Goal: Information Seeking & Learning: Learn about a topic

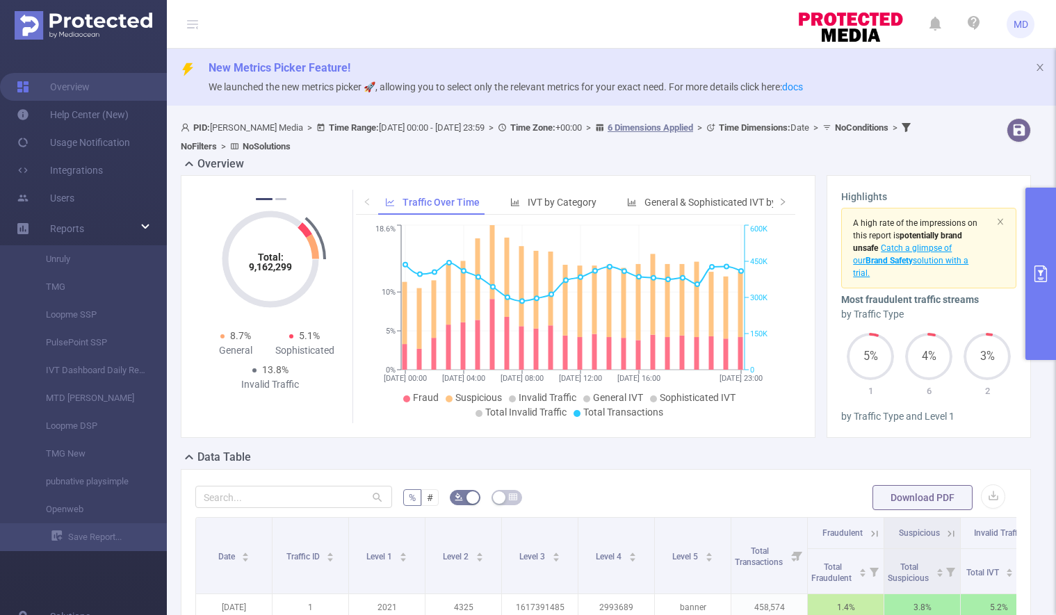
scroll to position [281, 0]
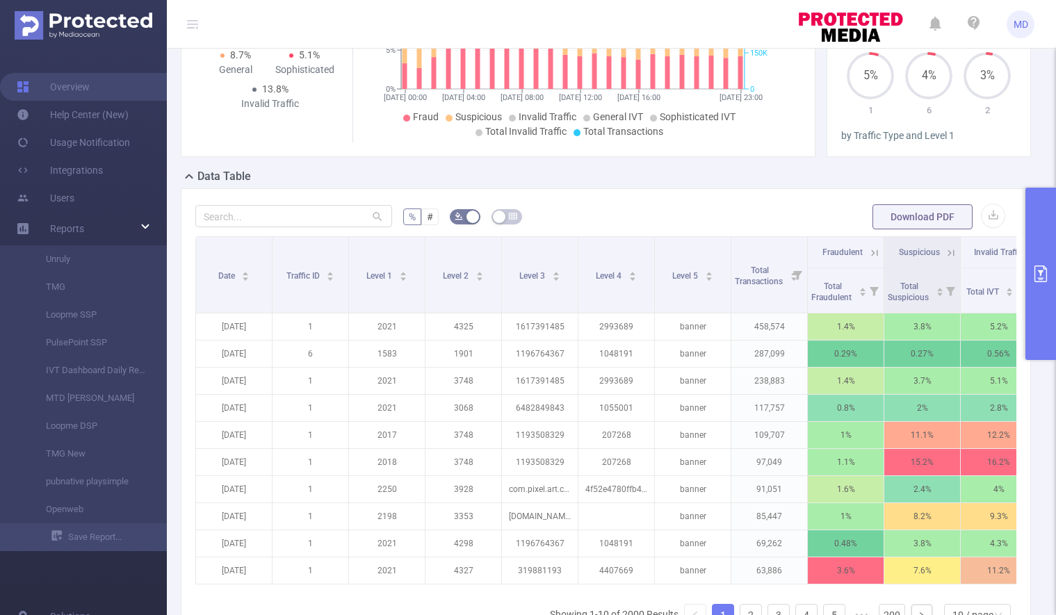
click at [1041, 271] on icon "primary" at bounding box center [1041, 274] width 13 height 17
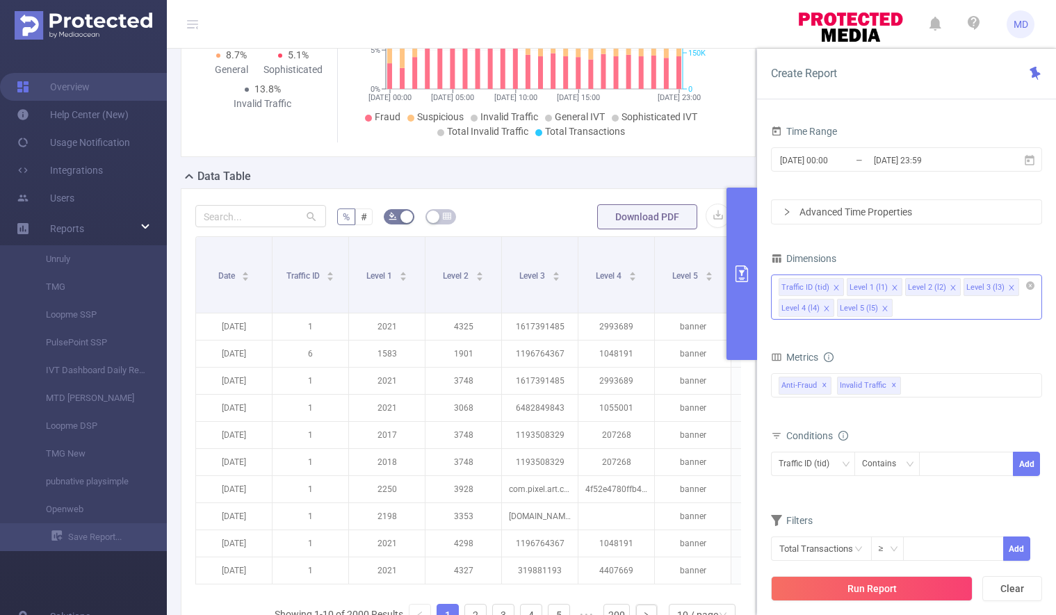
click at [883, 310] on icon "icon: close" at bounding box center [885, 308] width 7 height 7
click at [950, 285] on icon "icon: close" at bounding box center [952, 287] width 5 height 5
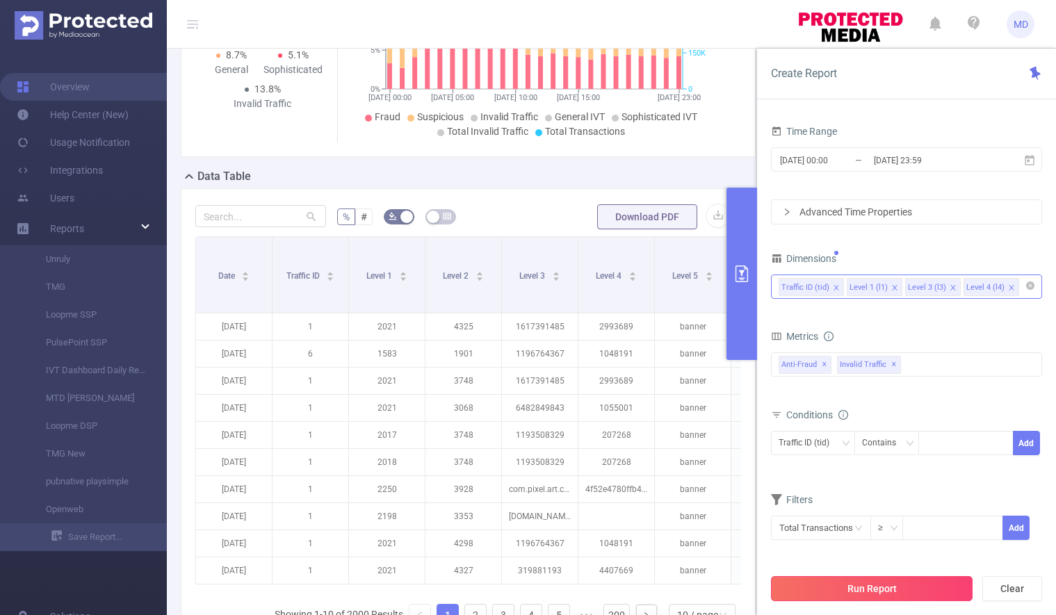
click at [870, 585] on button "Run Report" at bounding box center [872, 588] width 202 height 25
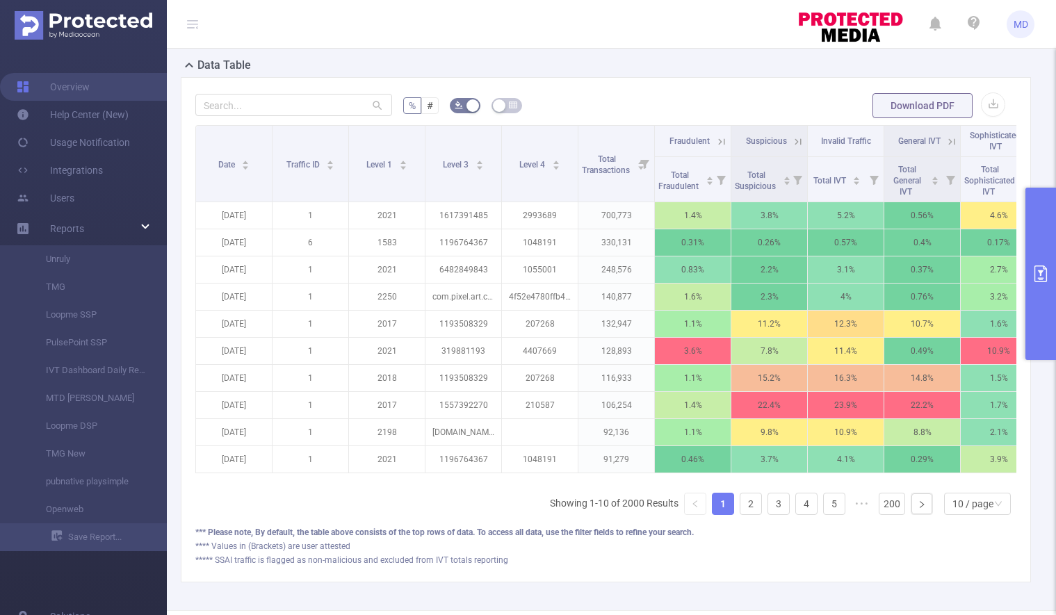
scroll to position [456, 0]
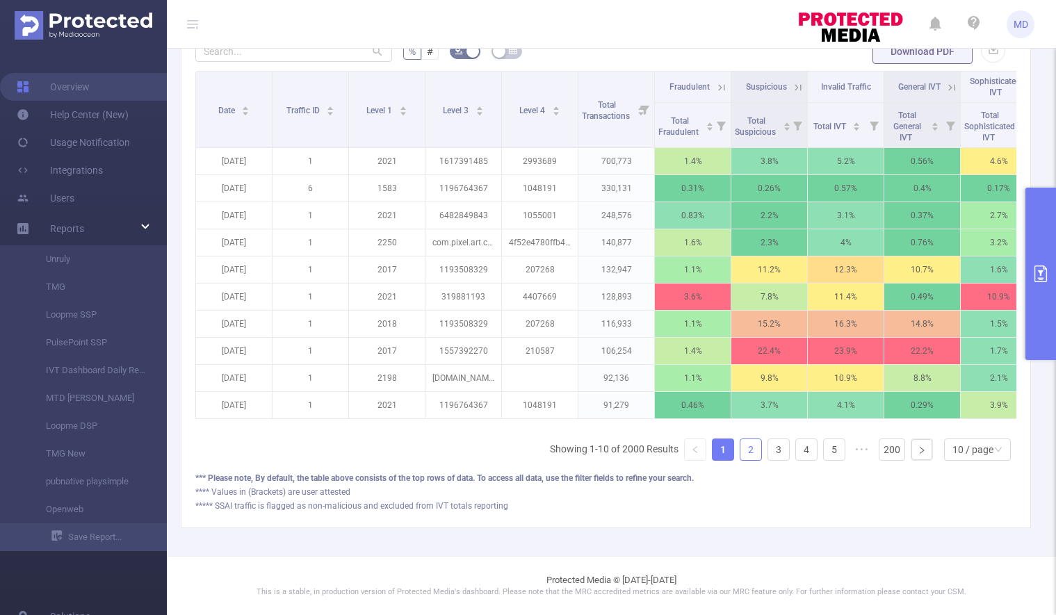
click at [740, 450] on link "2" at bounding box center [750, 449] width 21 height 21
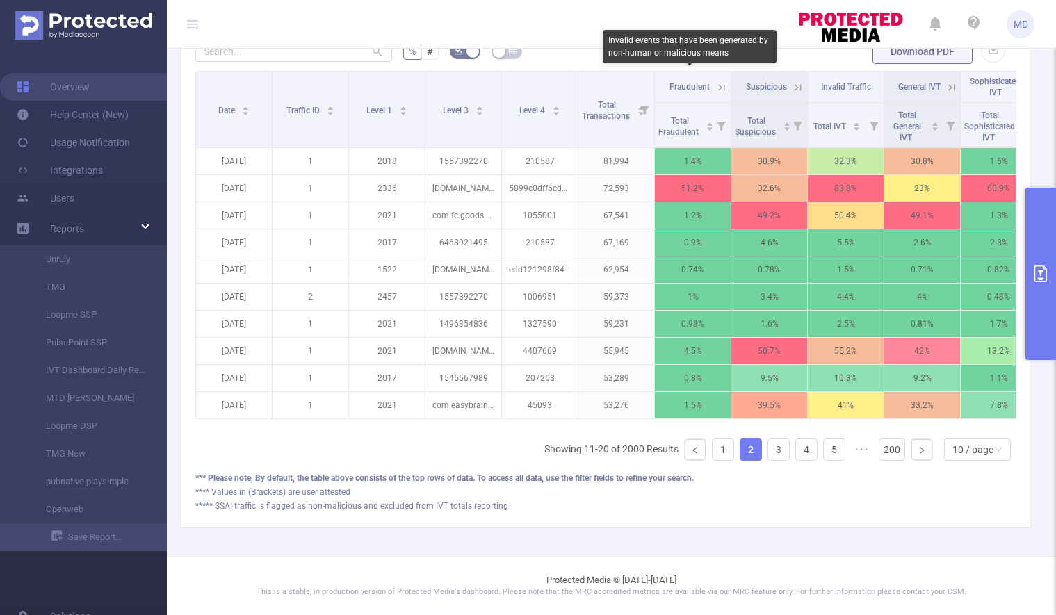
click at [709, 82] on span "Fraudulent" at bounding box center [690, 87] width 40 height 10
click at [722, 81] on icon at bounding box center [721, 87] width 13 height 13
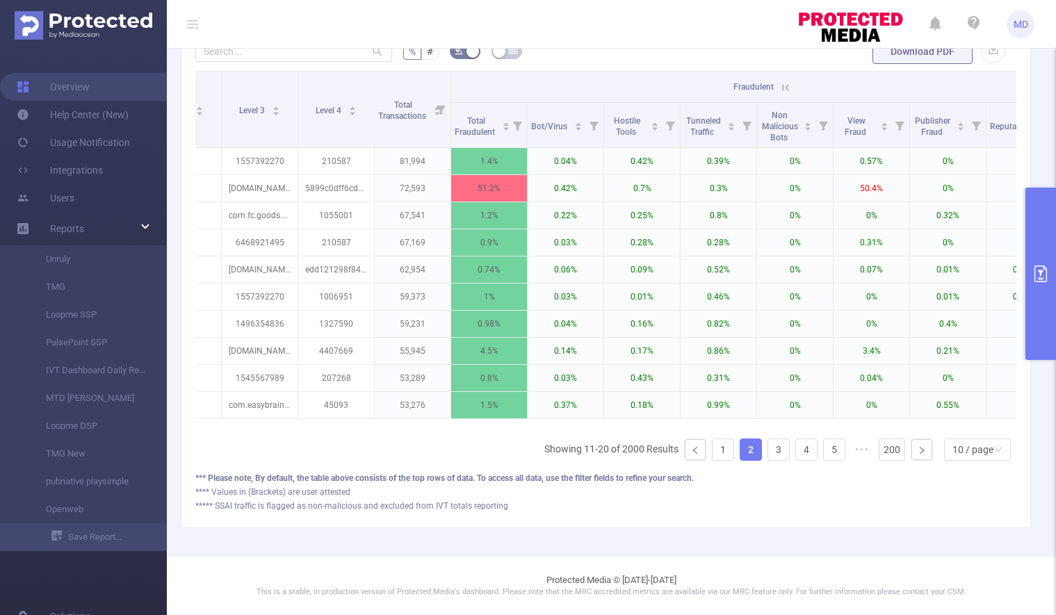
scroll to position [0, 223]
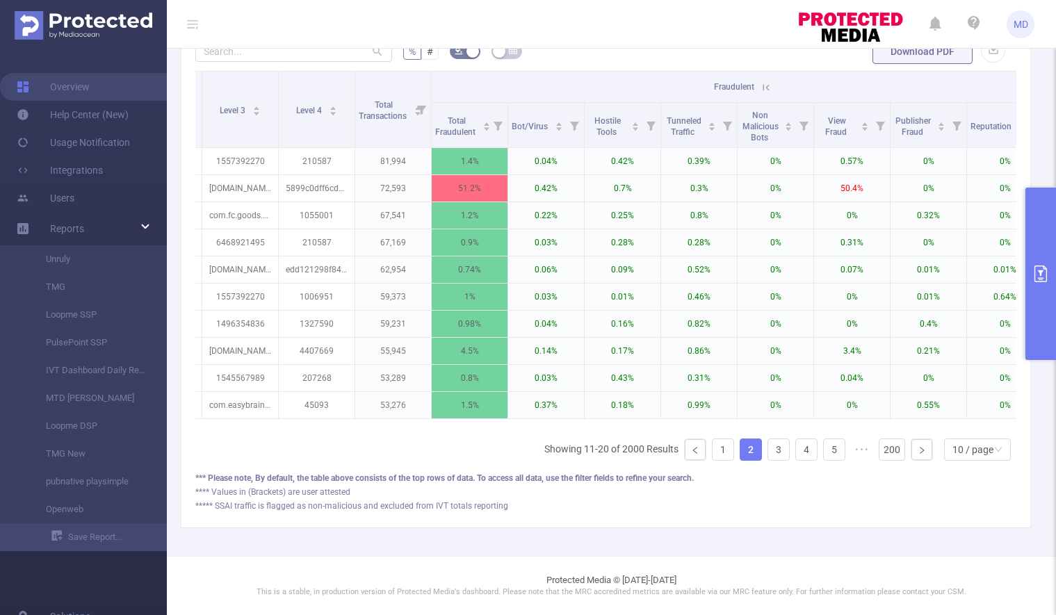
click at [765, 81] on icon at bounding box center [766, 87] width 13 height 13
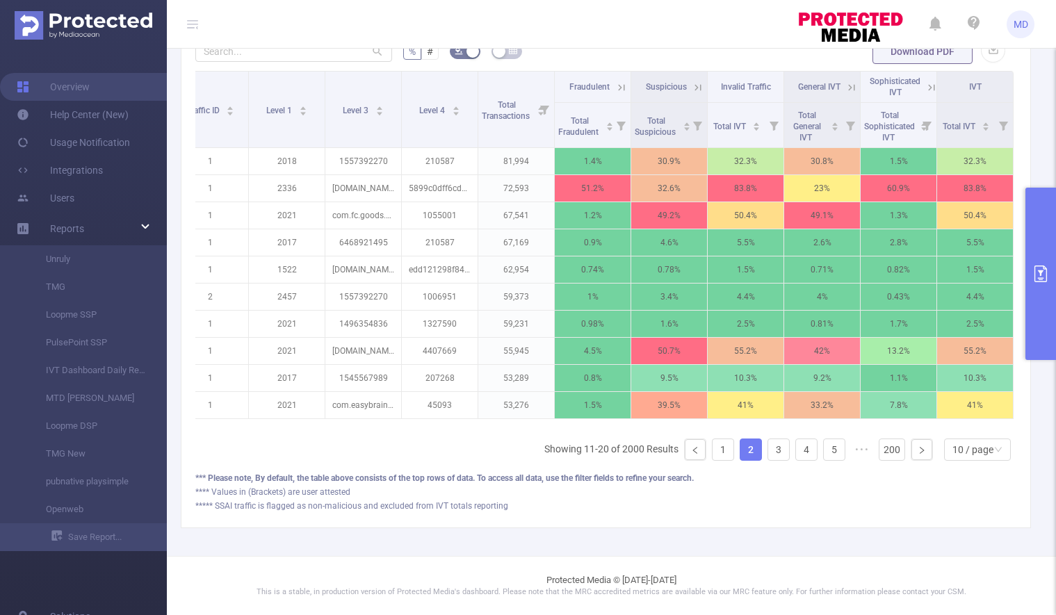
scroll to position [0, 111]
click at [768, 451] on link "3" at bounding box center [778, 449] width 21 height 21
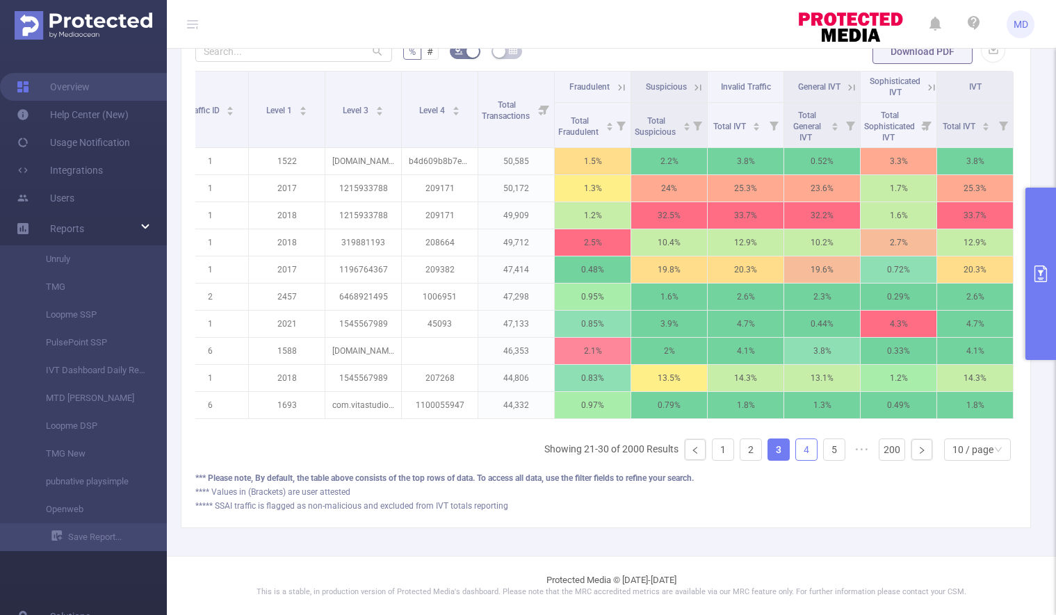
click at [796, 450] on link "4" at bounding box center [806, 449] width 21 height 21
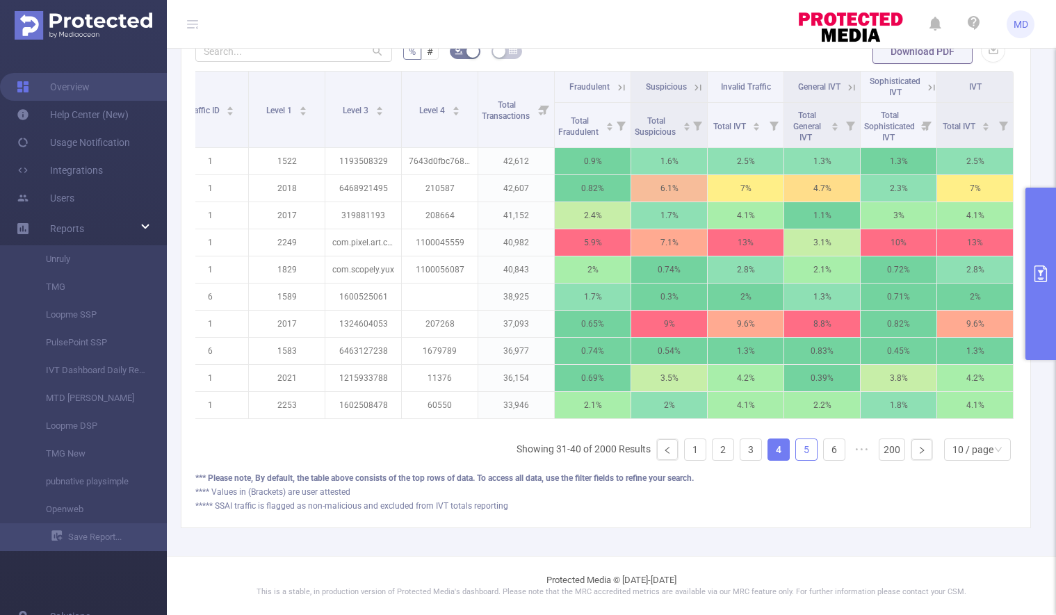
click at [796, 450] on link "5" at bounding box center [806, 449] width 21 height 21
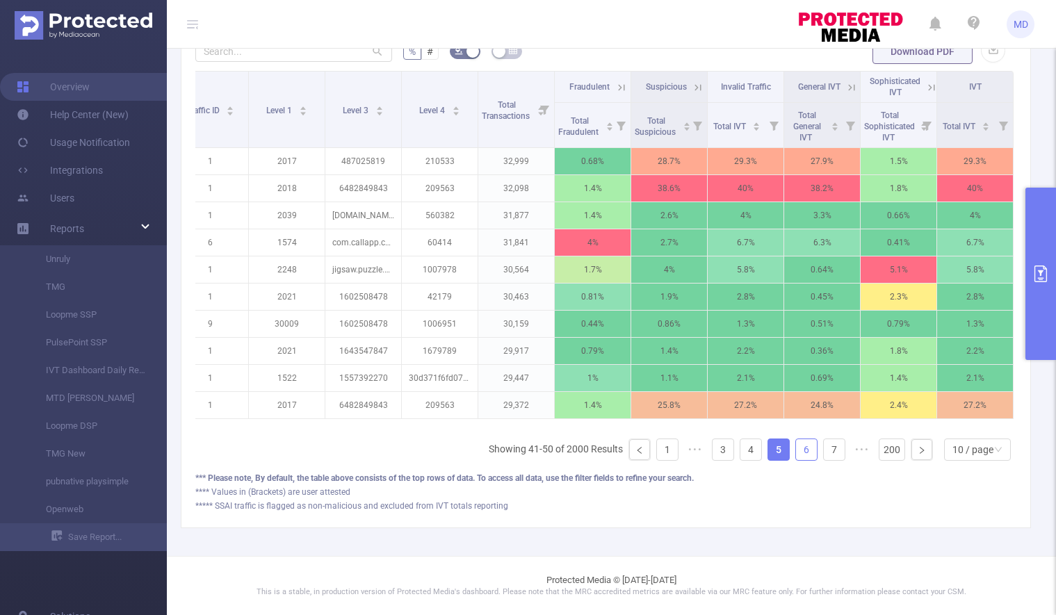
click at [796, 451] on link "6" at bounding box center [806, 449] width 21 height 21
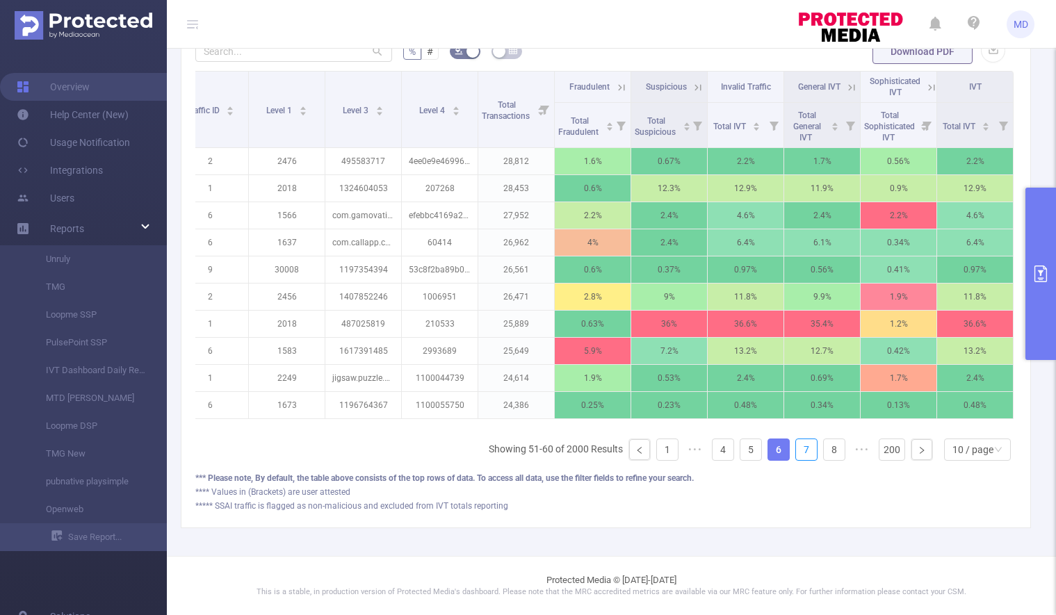
click at [796, 451] on link "7" at bounding box center [806, 449] width 21 height 21
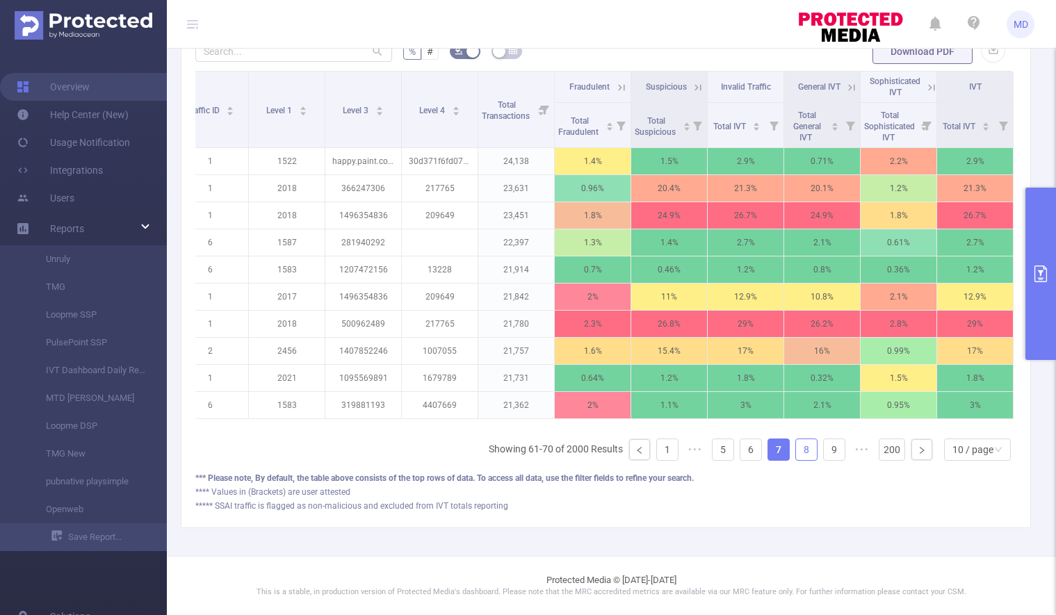
click at [798, 454] on link "8" at bounding box center [806, 449] width 21 height 21
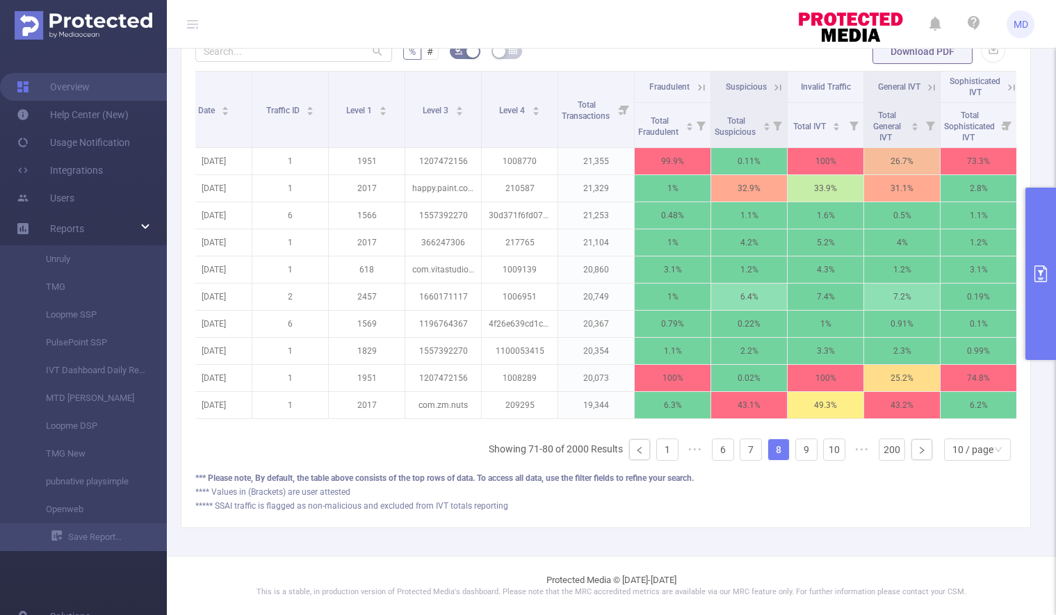
scroll to position [0, 0]
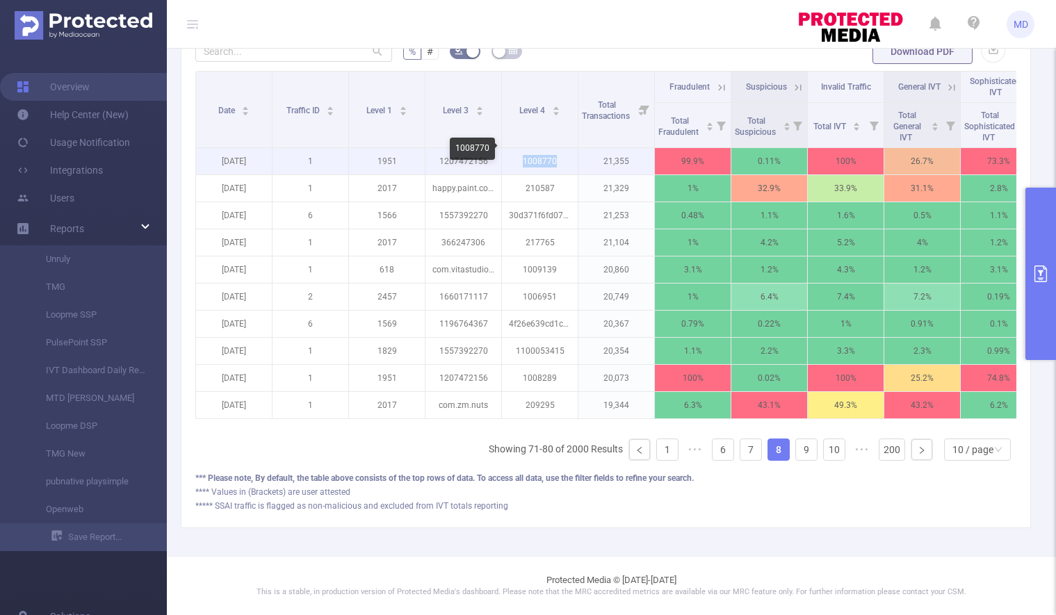
drag, startPoint x: 524, startPoint y: 149, endPoint x: 560, endPoint y: 154, distance: 37.2
click at [560, 154] on p "1008770" at bounding box center [540, 161] width 76 height 26
copy p "1008770"
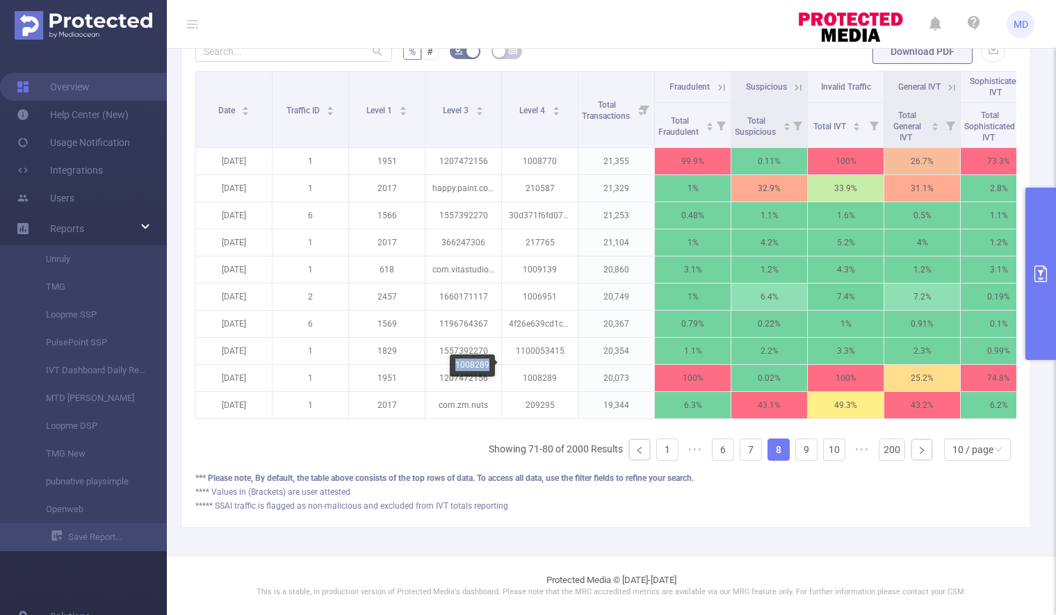
drag, startPoint x: 456, startPoint y: 364, endPoint x: 498, endPoint y: 364, distance: 42.4
click at [488, 366] on div "1008289" at bounding box center [472, 366] width 45 height 22
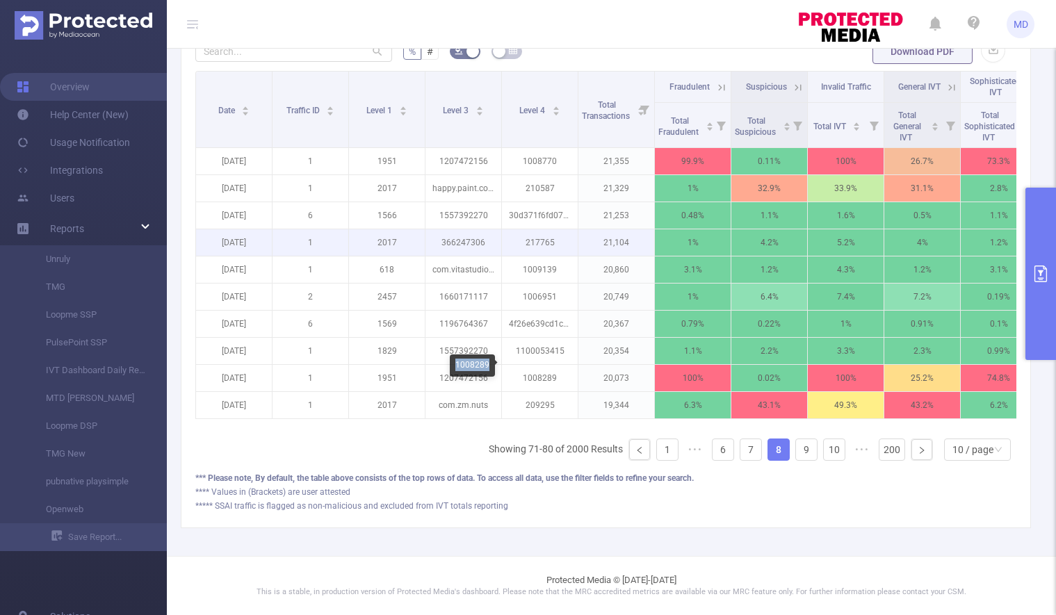
copy div "1008289"
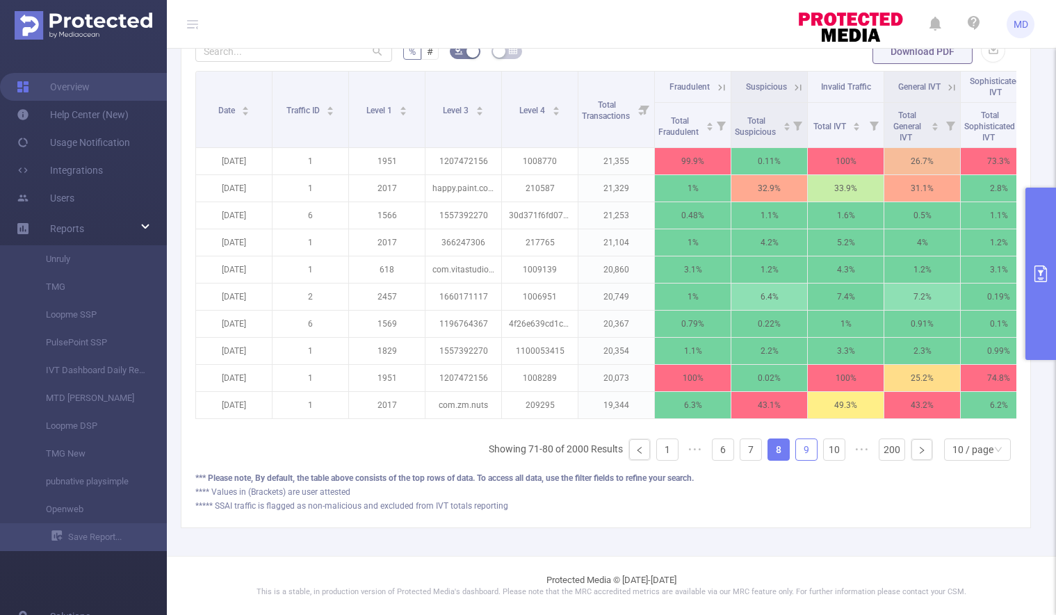
click at [796, 453] on link "9" at bounding box center [806, 449] width 21 height 21
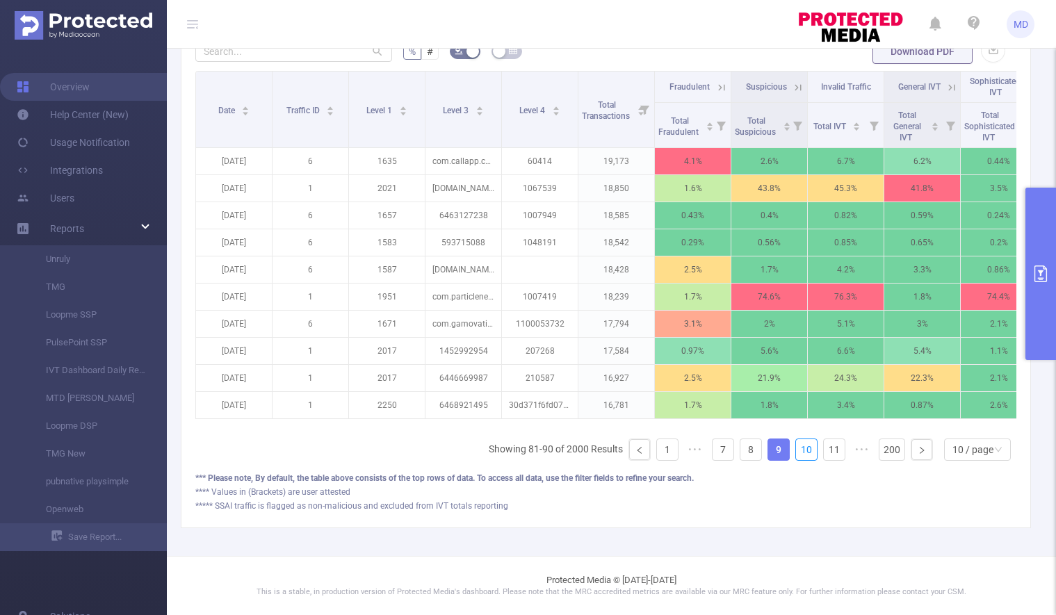
click at [796, 453] on link "10" at bounding box center [806, 449] width 21 height 21
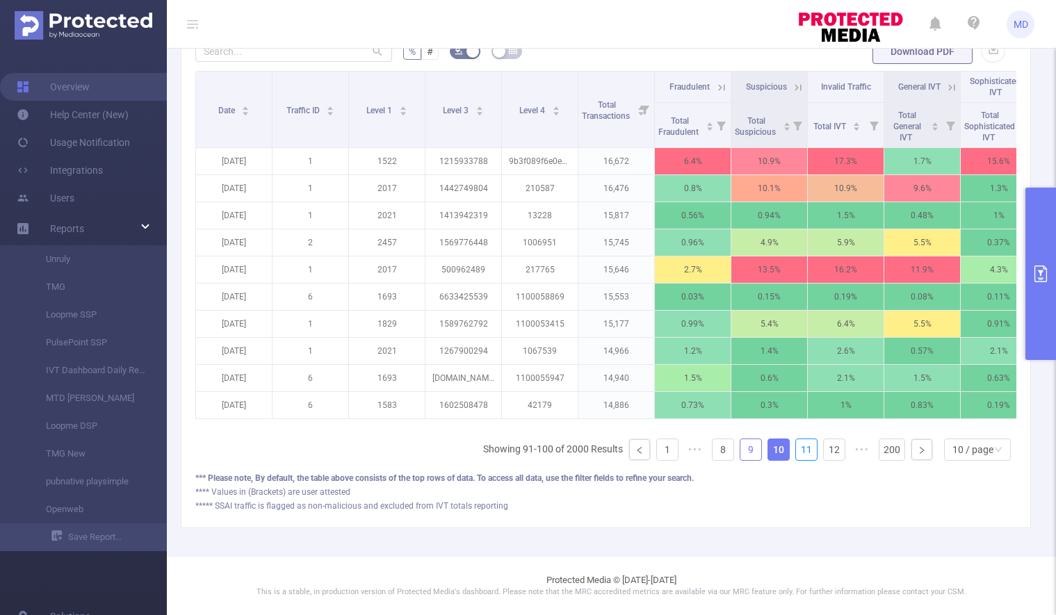
click at [796, 453] on link "11" at bounding box center [806, 449] width 21 height 21
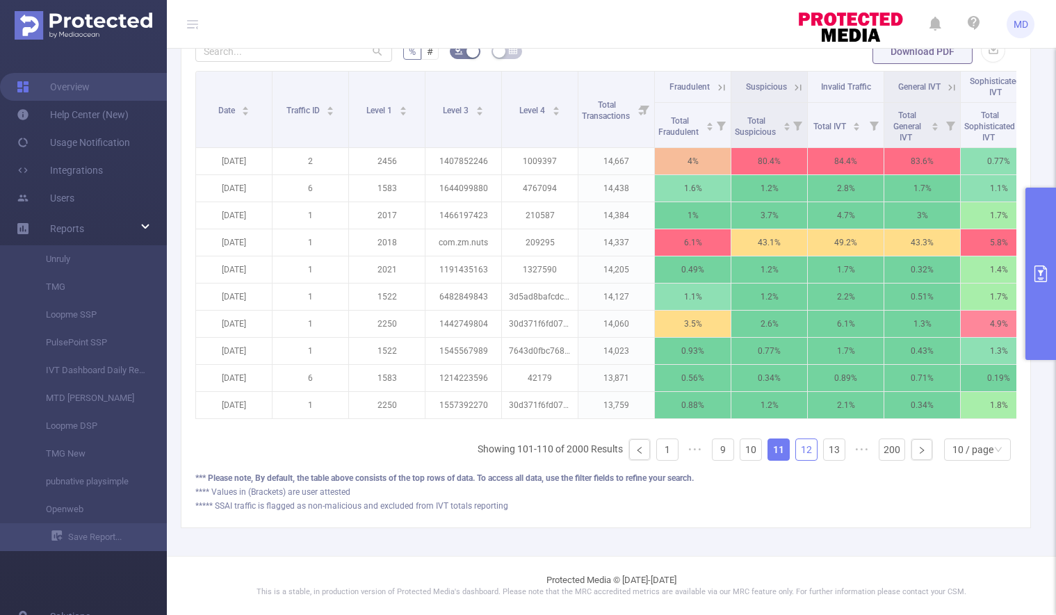
click at [796, 453] on link "12" at bounding box center [806, 449] width 21 height 21
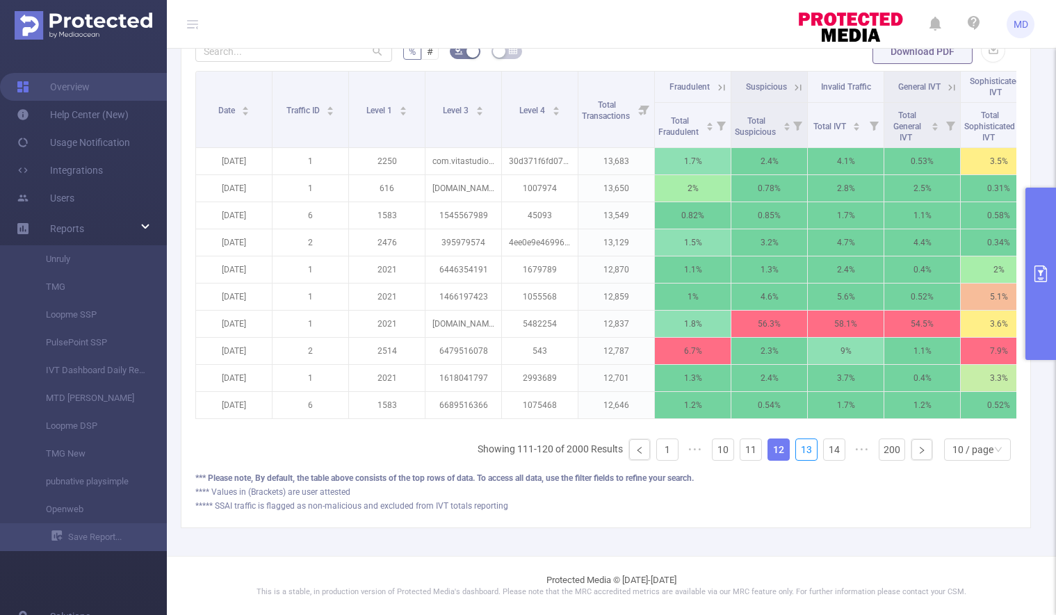
click at [796, 453] on link "13" at bounding box center [806, 449] width 21 height 21
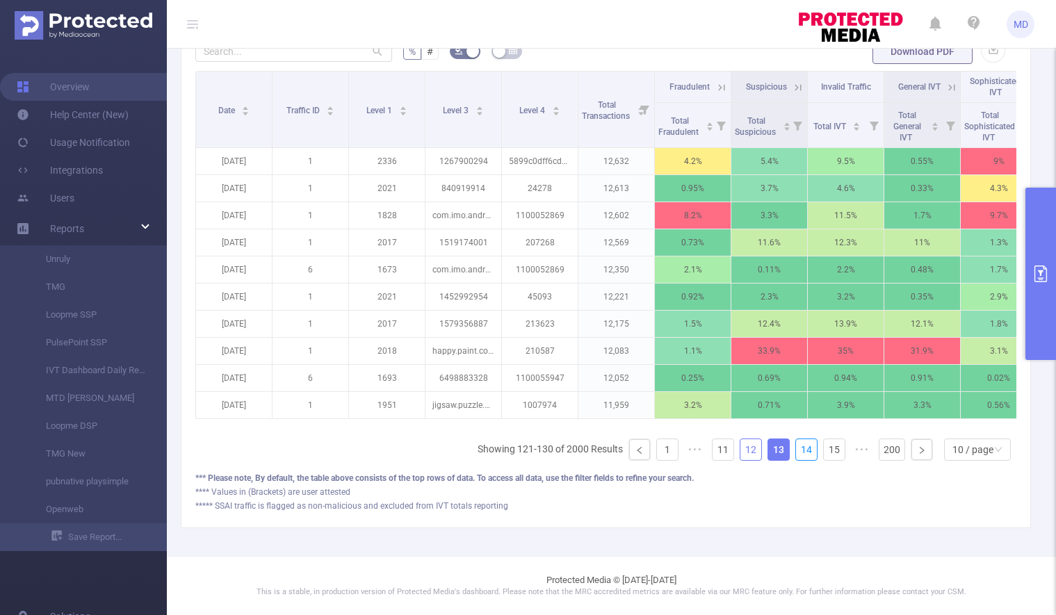
click at [796, 453] on link "14" at bounding box center [806, 449] width 21 height 21
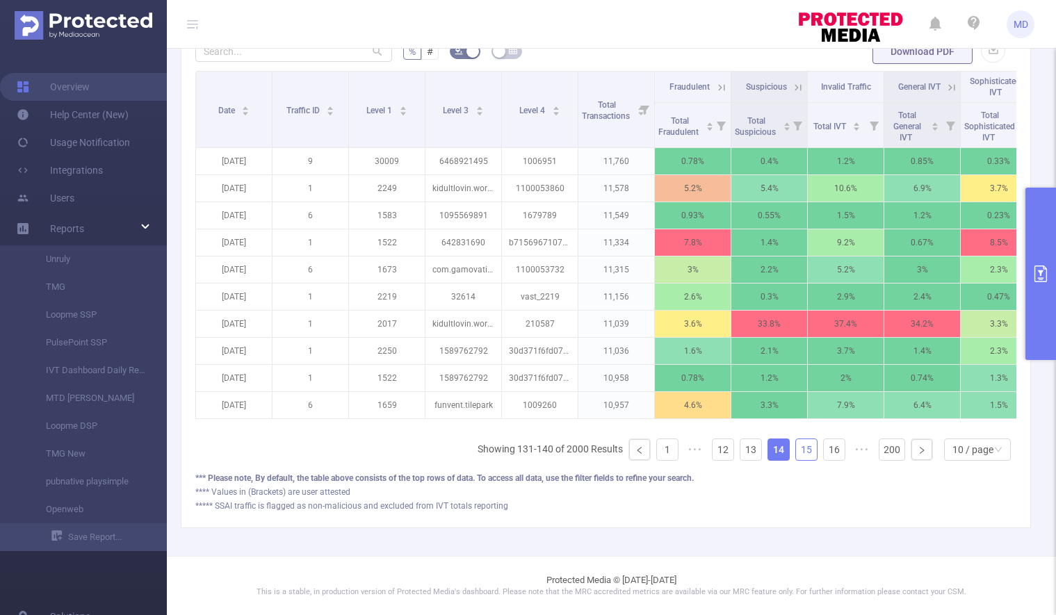
click at [796, 453] on link "15" at bounding box center [806, 449] width 21 height 21
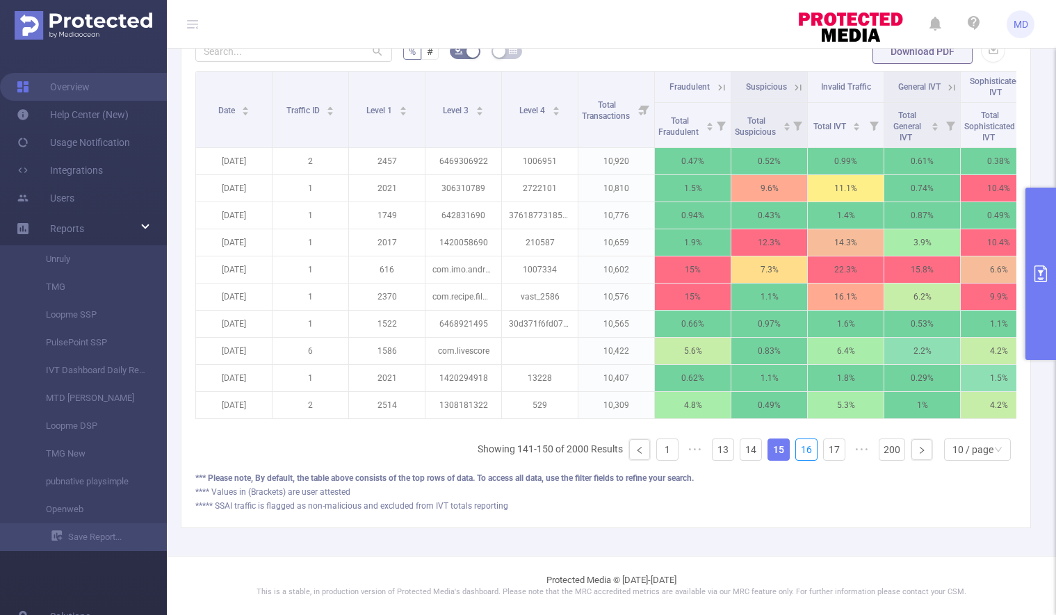
click at [796, 453] on link "16" at bounding box center [806, 449] width 21 height 21
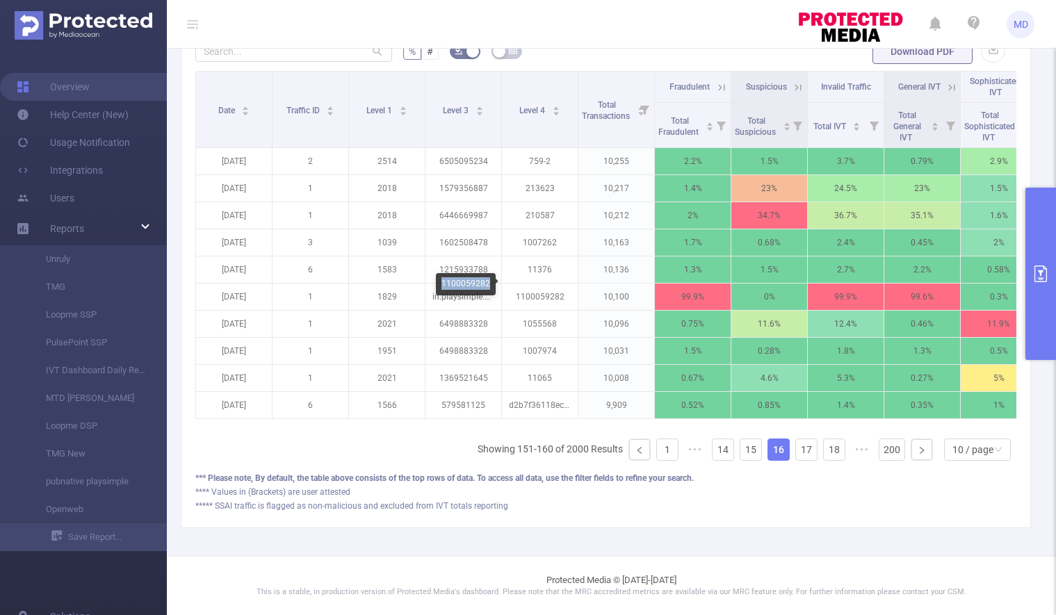
drag, startPoint x: 442, startPoint y: 284, endPoint x: 488, endPoint y: 287, distance: 46.0
click at [488, 287] on div "1100059282" at bounding box center [466, 284] width 60 height 22
copy div "1100059282"
click at [1039, 277] on icon "primary" at bounding box center [1040, 274] width 17 height 17
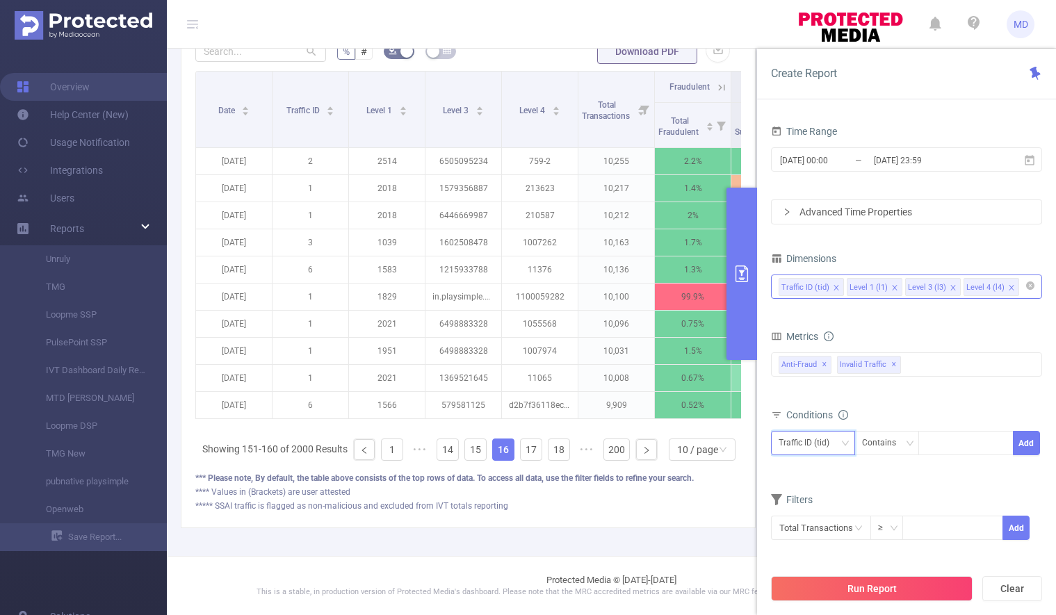
click at [843, 444] on icon "icon: down" at bounding box center [845, 443] width 8 height 8
click at [828, 535] on li "Level 4 (l4)" at bounding box center [813, 539] width 84 height 22
click at [958, 433] on div at bounding box center [966, 443] width 80 height 23
paste input "1100059282"
type input "1100059282"
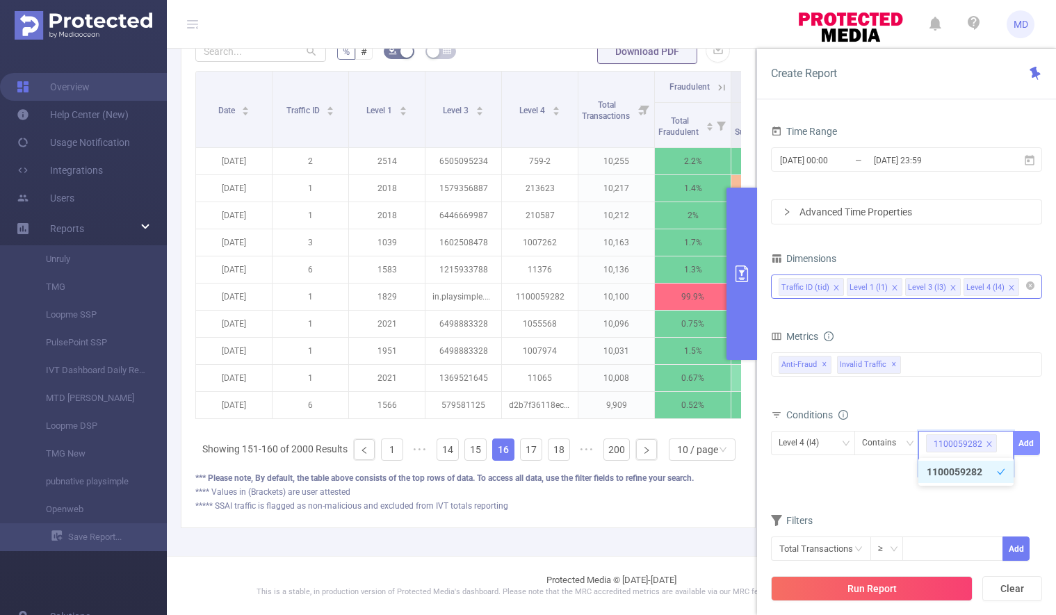
click at [1032, 448] on button "Add" at bounding box center [1026, 443] width 27 height 24
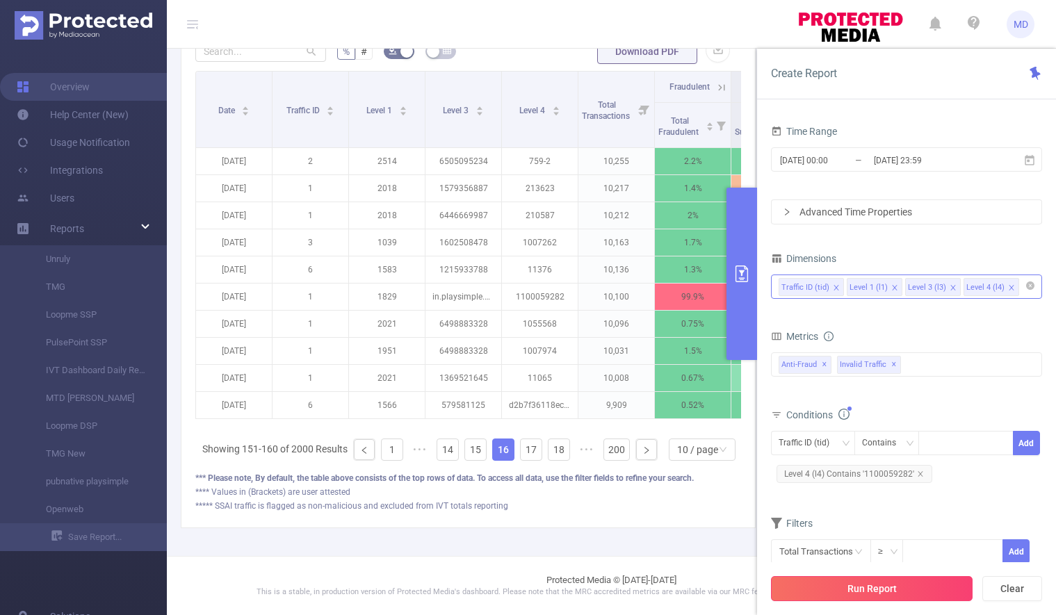
click at [864, 587] on button "Run Report" at bounding box center [872, 588] width 202 height 25
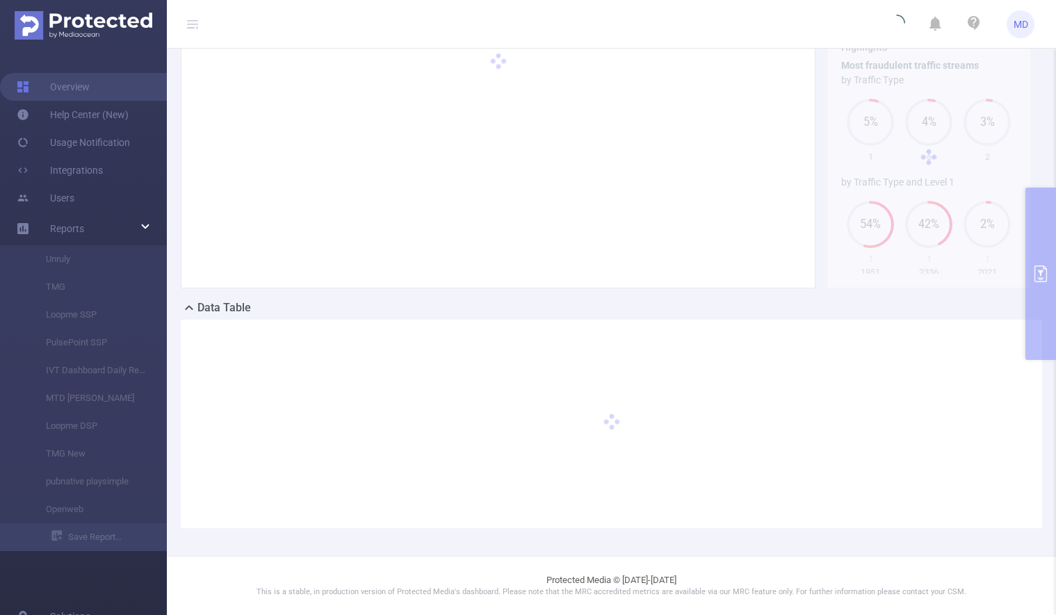
scroll to position [149, 0]
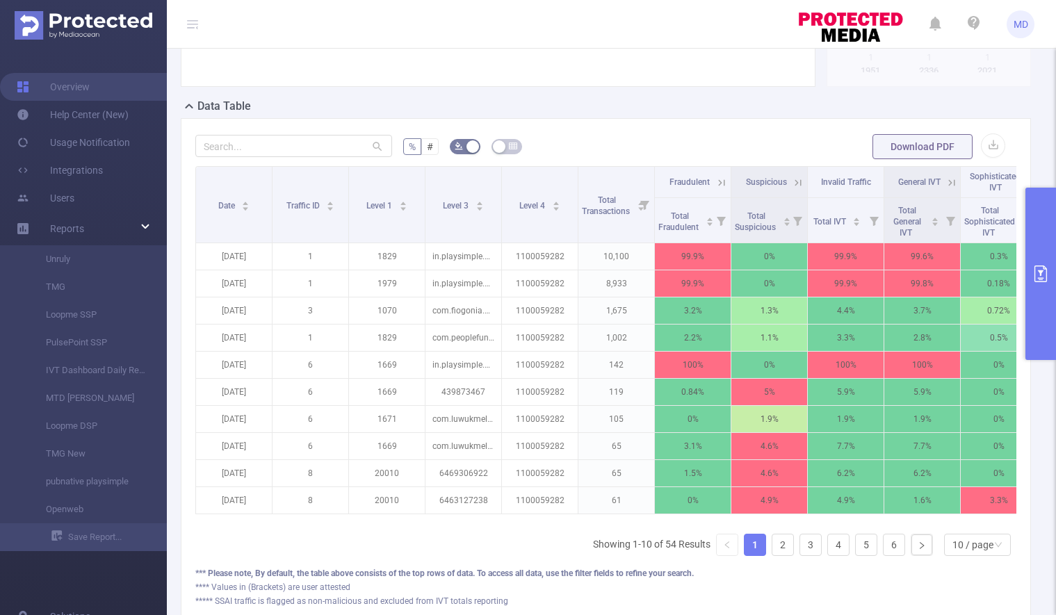
scroll to position [456, 0]
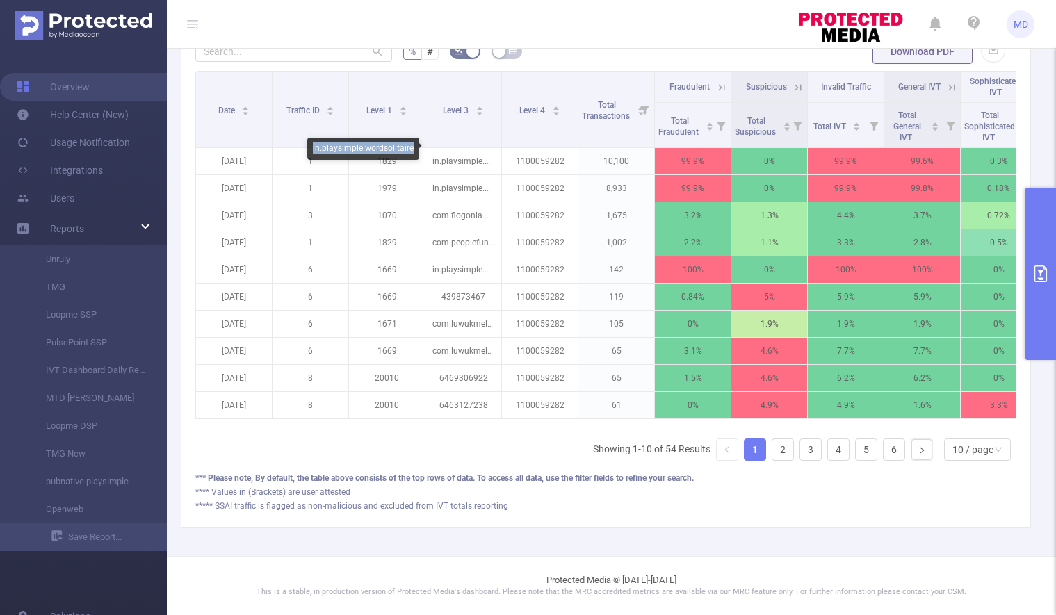
drag, startPoint x: 314, startPoint y: 145, endPoint x: 418, endPoint y: 150, distance: 104.4
click at [418, 150] on div "in.playsimple.wordsolitaire" at bounding box center [365, 149] width 117 height 22
copy div "in.playsimple.wordsolitaire"
click at [1034, 279] on icon "primary" at bounding box center [1040, 274] width 17 height 17
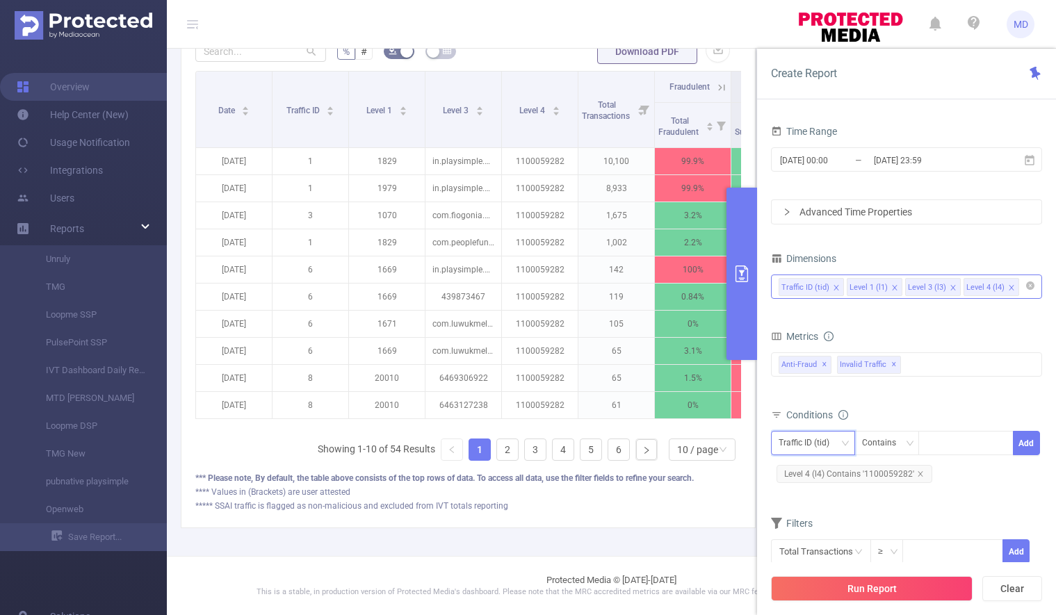
click at [832, 445] on div "Traffic ID (tid)" at bounding box center [809, 443] width 60 height 23
click at [813, 522] on li "Level 3 (l3)" at bounding box center [813, 516] width 84 height 22
click at [958, 448] on div at bounding box center [966, 443] width 80 height 23
paste input "in.playsimple.wordsolitaire"
type input "in.playsimple.wordsolitaire"
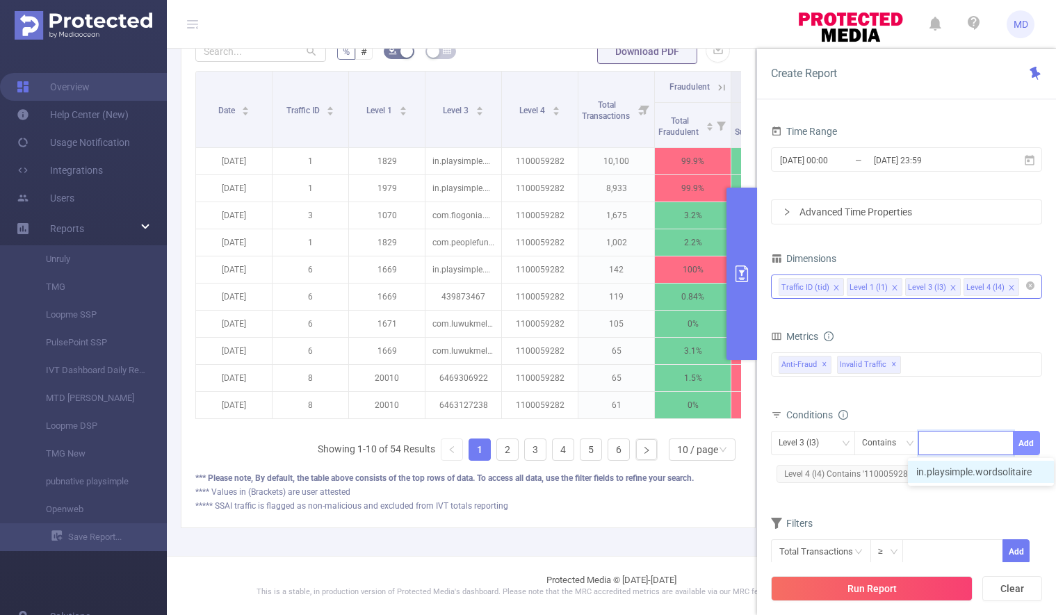
scroll to position [475, 0]
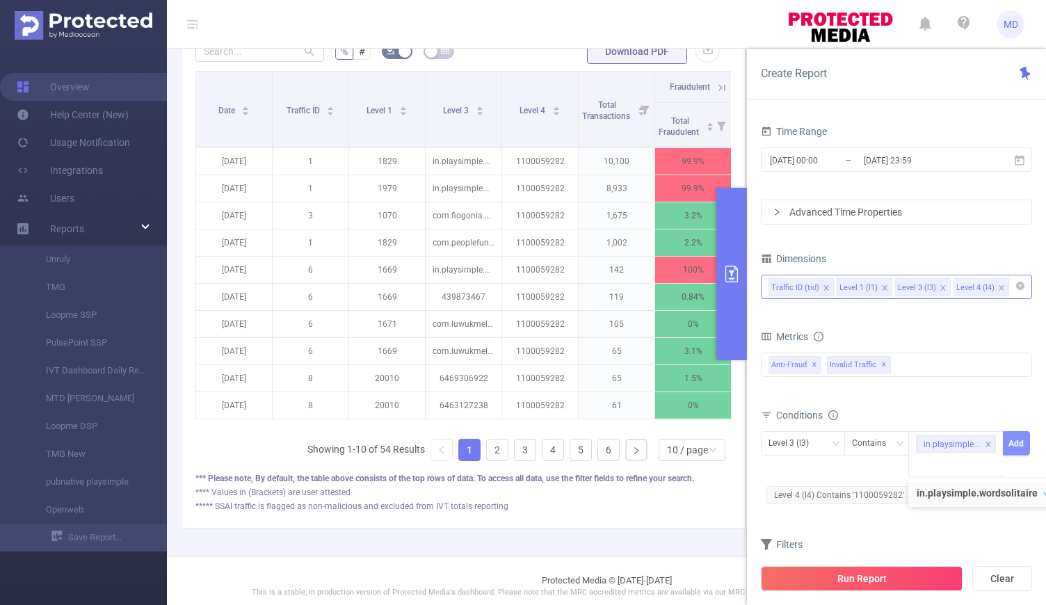
click at [1023, 437] on button "Add" at bounding box center [1016, 443] width 27 height 24
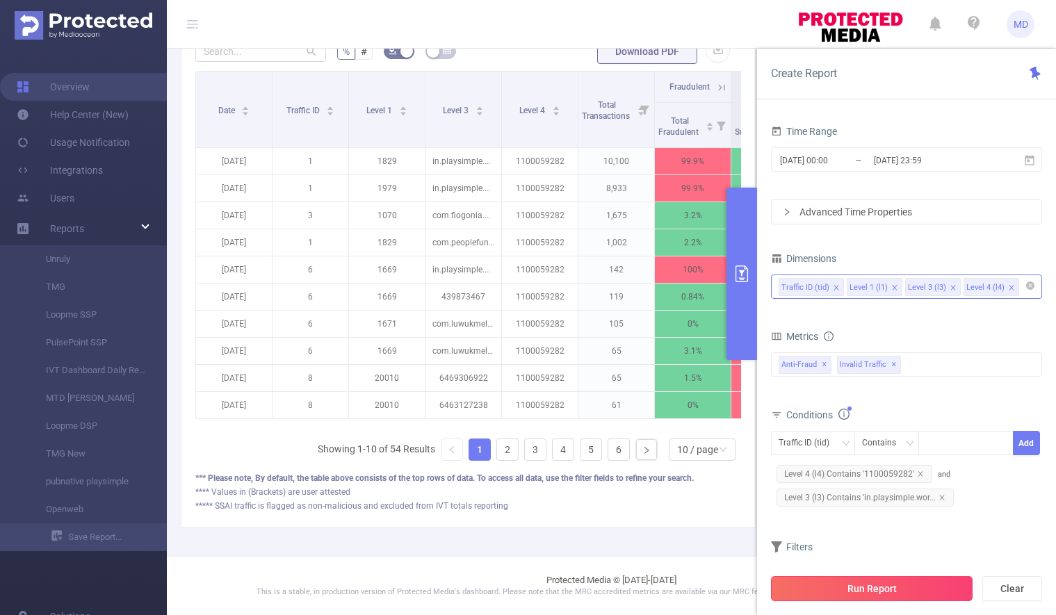
click at [860, 589] on button "Run Report" at bounding box center [872, 588] width 202 height 25
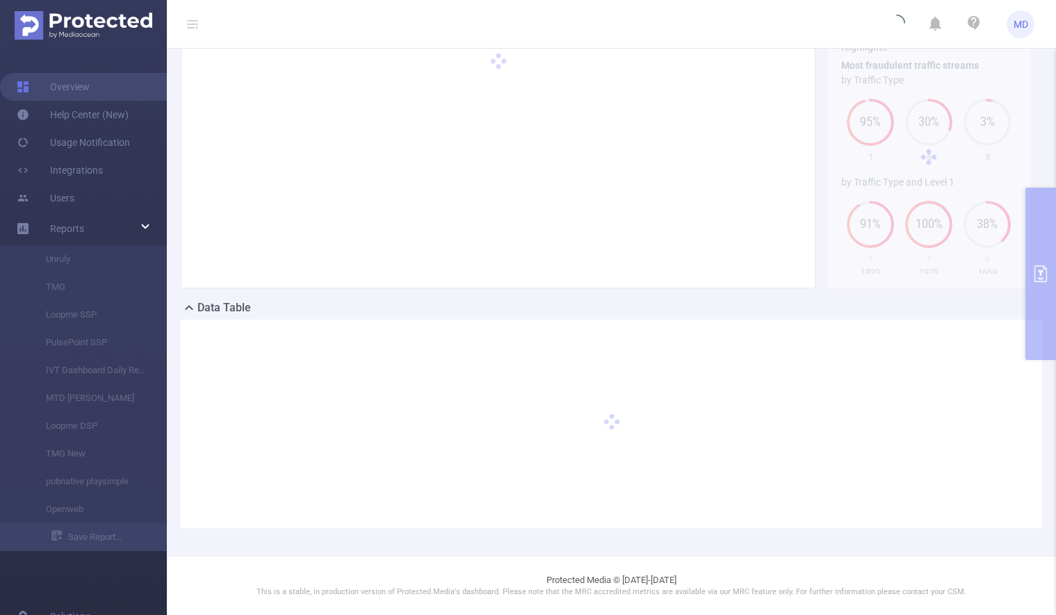
scroll to position [149, 0]
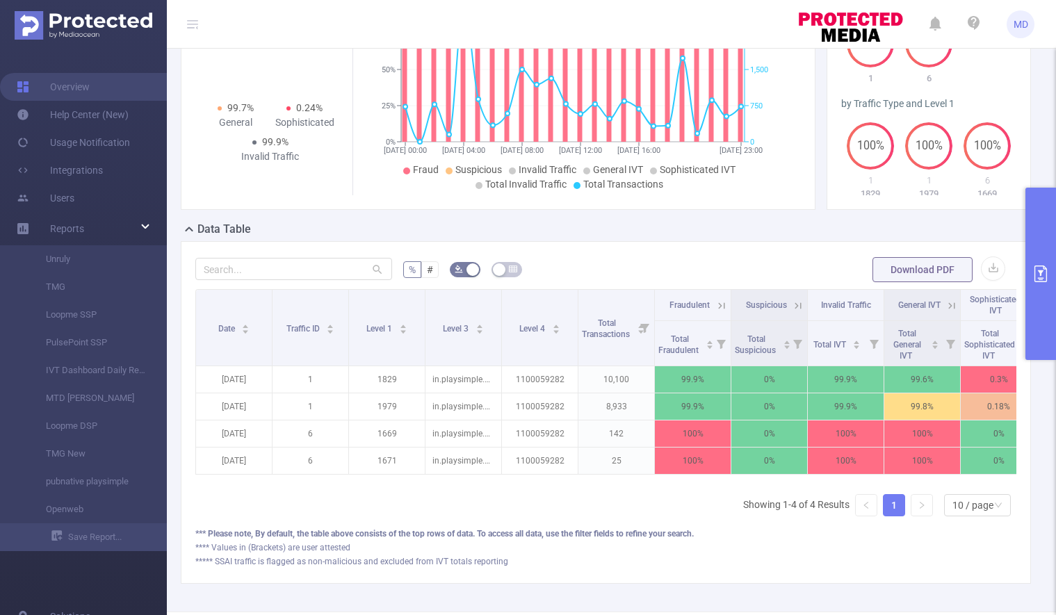
scroll to position [293, 0]
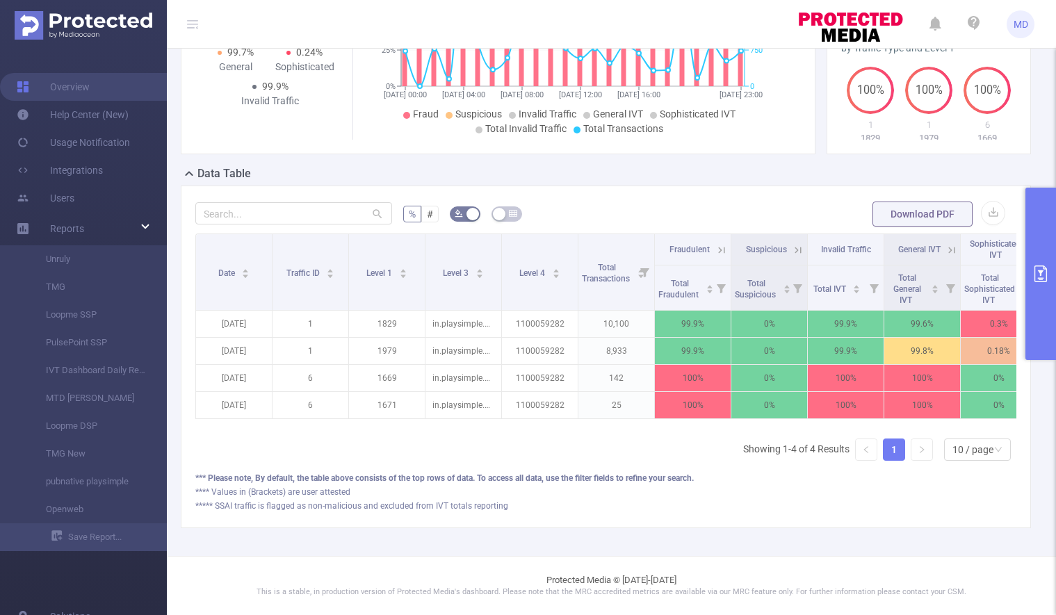
click at [715, 244] on icon at bounding box center [721, 250] width 13 height 13
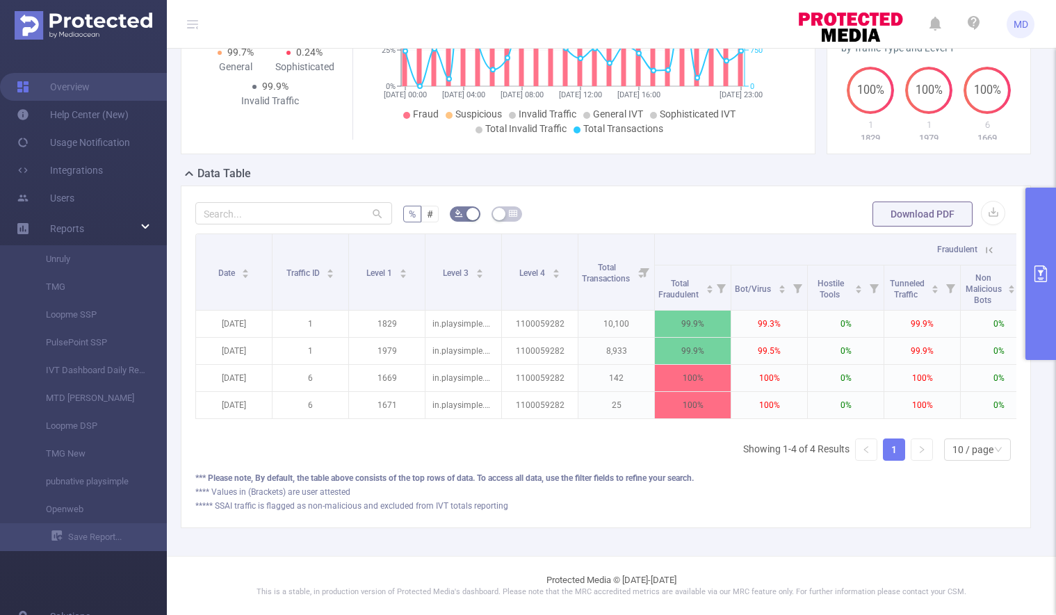
click at [989, 244] on icon at bounding box center [989, 250] width 13 height 13
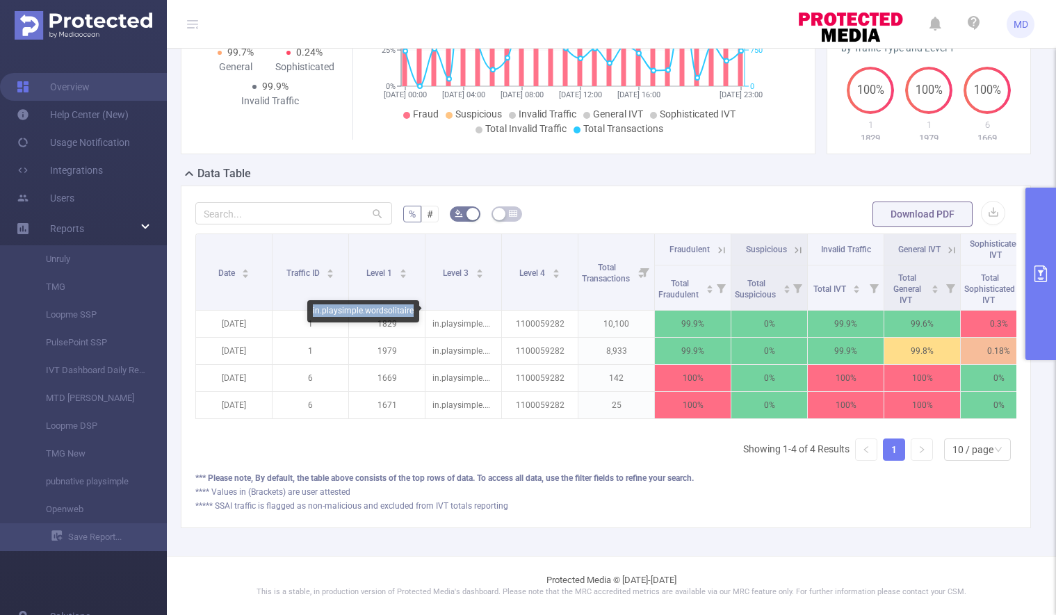
drag, startPoint x: 313, startPoint y: 312, endPoint x: 413, endPoint y: 312, distance: 100.1
click at [413, 312] on div "in.playsimple.wordsolitaire" at bounding box center [363, 311] width 112 height 22
copy div "in.playsimple.wordsolitaire"
drag, startPoint x: 441, startPoint y: 310, endPoint x: 489, endPoint y: 311, distance: 47.3
click at [489, 311] on div "1100059282" at bounding box center [466, 311] width 60 height 22
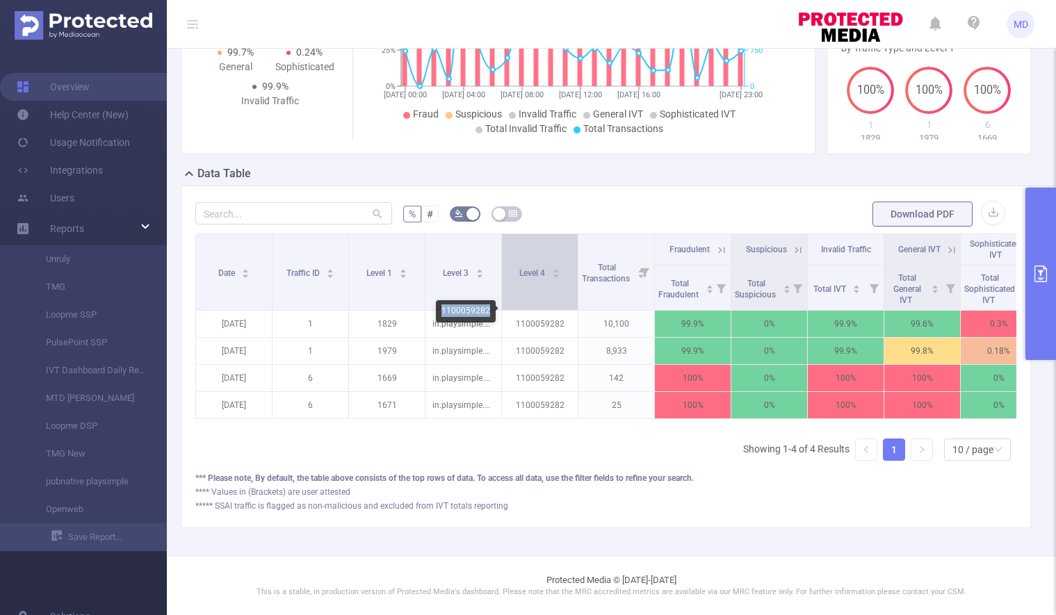
copy div "1100059282"
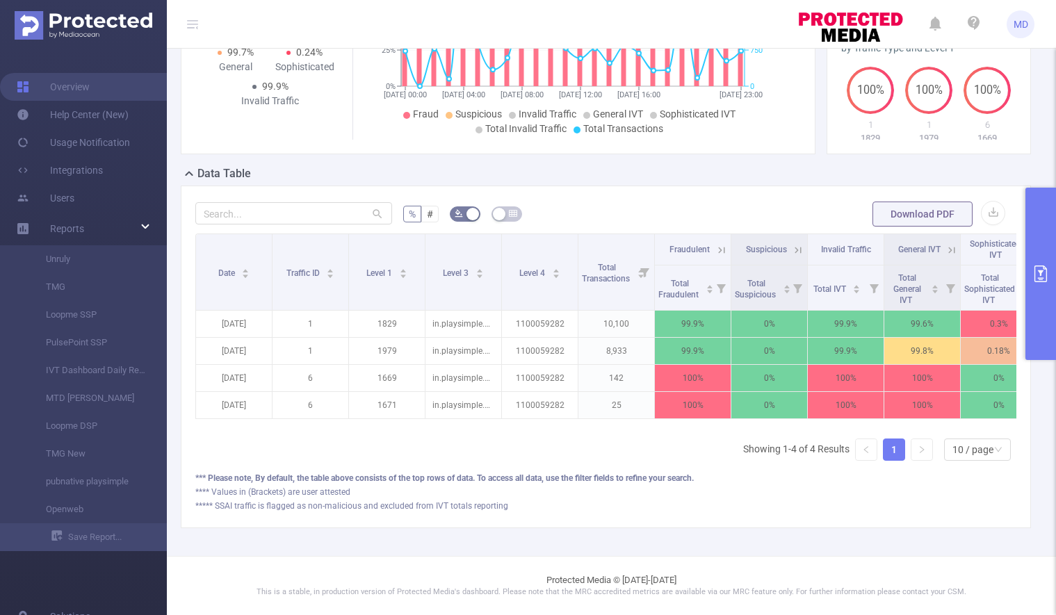
click at [715, 244] on icon at bounding box center [721, 250] width 13 height 13
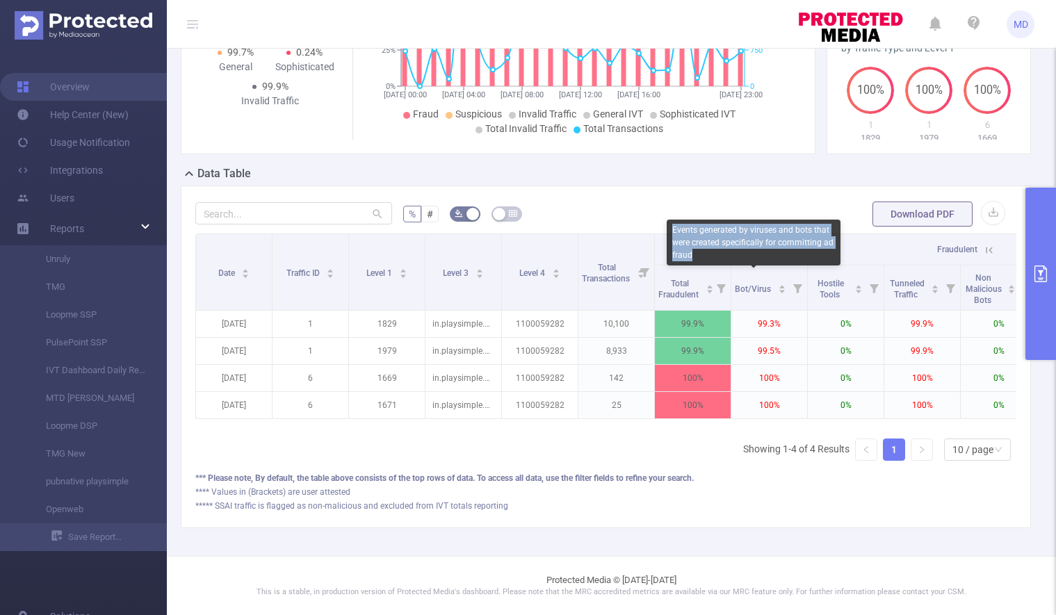
drag, startPoint x: 672, startPoint y: 232, endPoint x: 707, endPoint y: 250, distance: 40.1
click at [707, 250] on div "Events generated by viruses and bots that were created specifically for committ…" at bounding box center [754, 243] width 174 height 46
copy div "Events generated by viruses and bots that were created specifically for committ…"
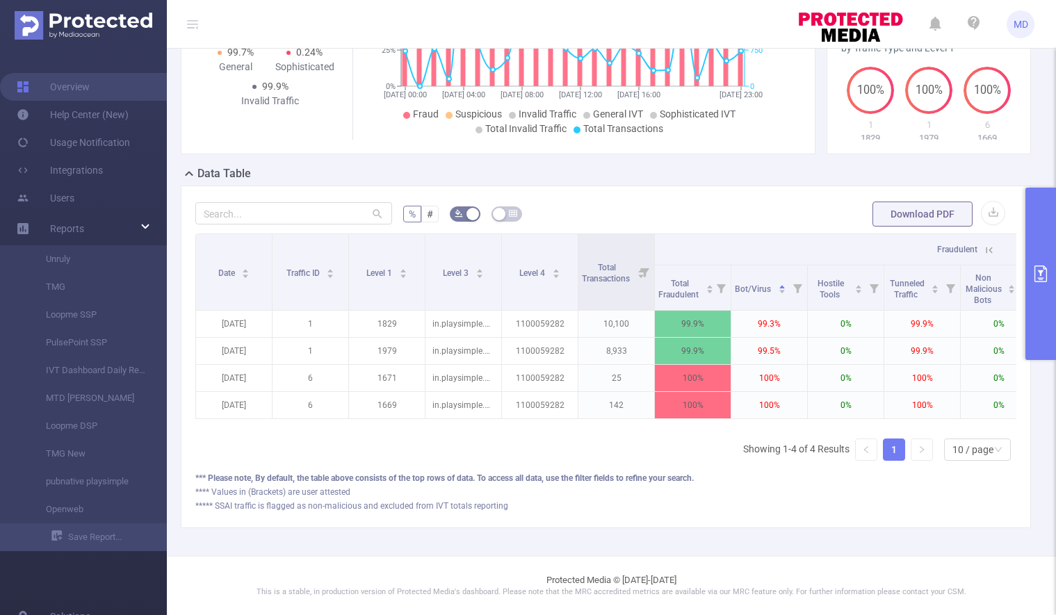
click at [989, 244] on icon at bounding box center [989, 250] width 13 height 13
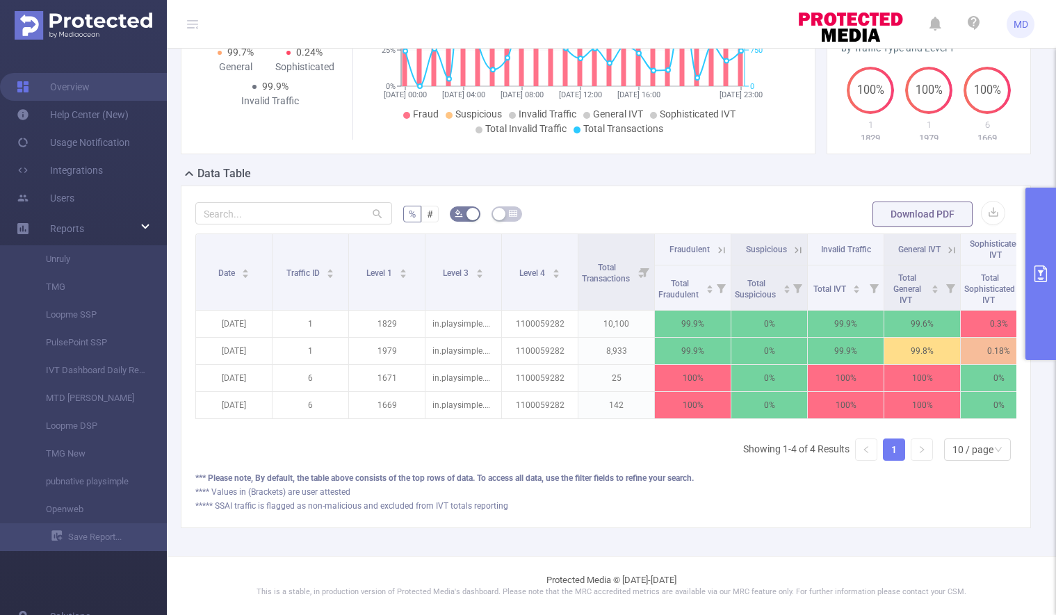
click at [1041, 271] on icon "primary" at bounding box center [1041, 274] width 13 height 17
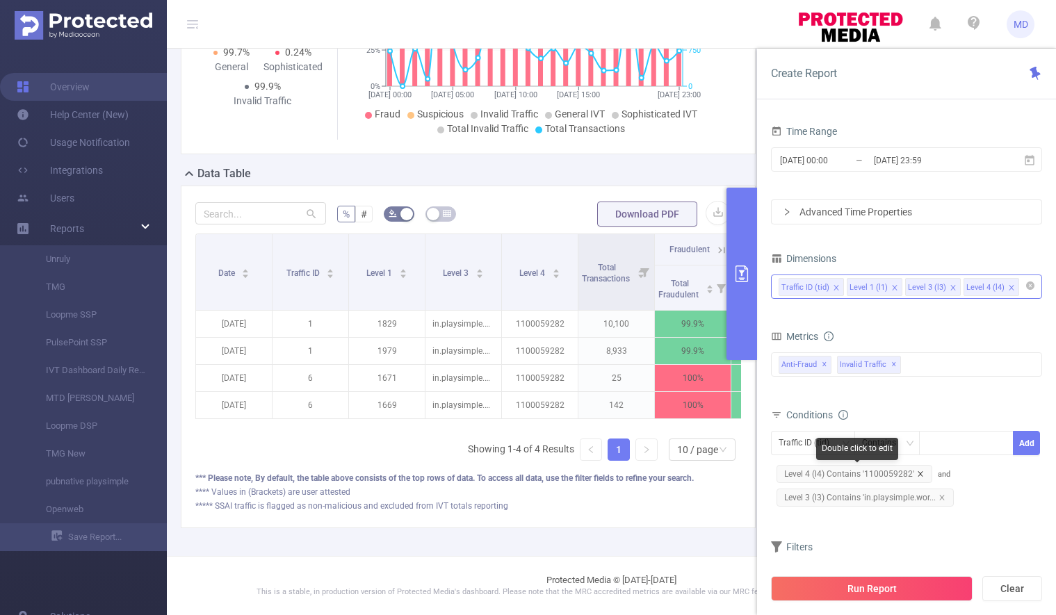
click at [919, 473] on icon "icon: close" at bounding box center [920, 474] width 7 height 7
click at [941, 475] on icon "icon: close" at bounding box center [942, 474] width 7 height 7
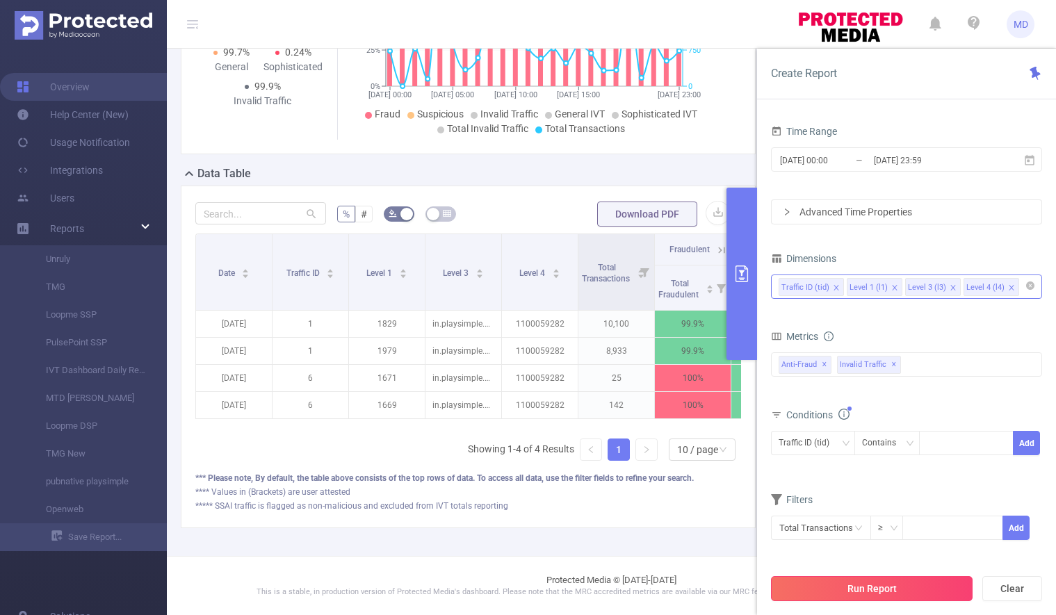
click at [868, 585] on button "Run Report" at bounding box center [872, 588] width 202 height 25
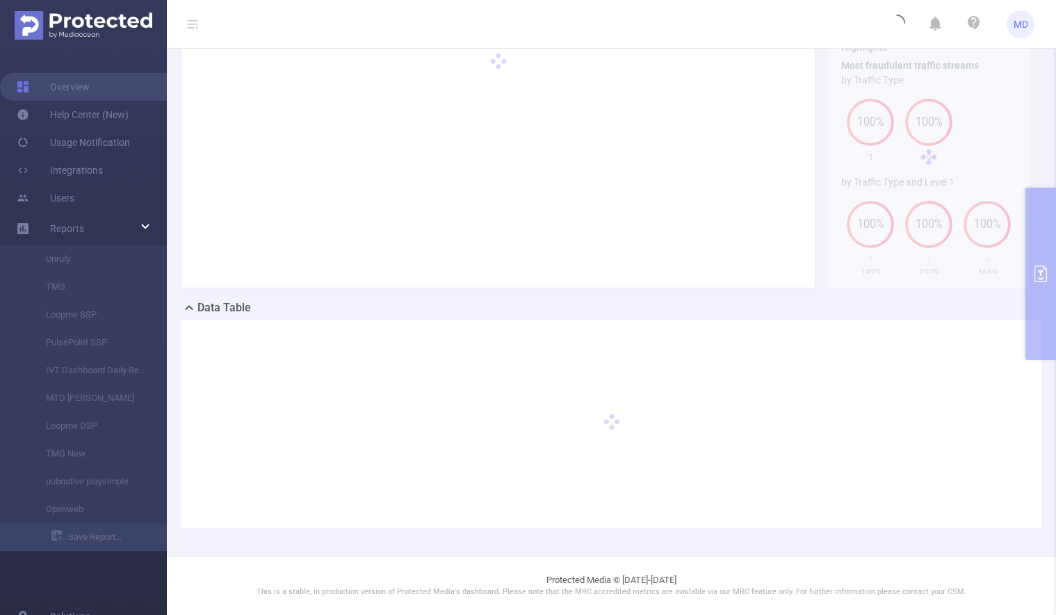
scroll to position [149, 0]
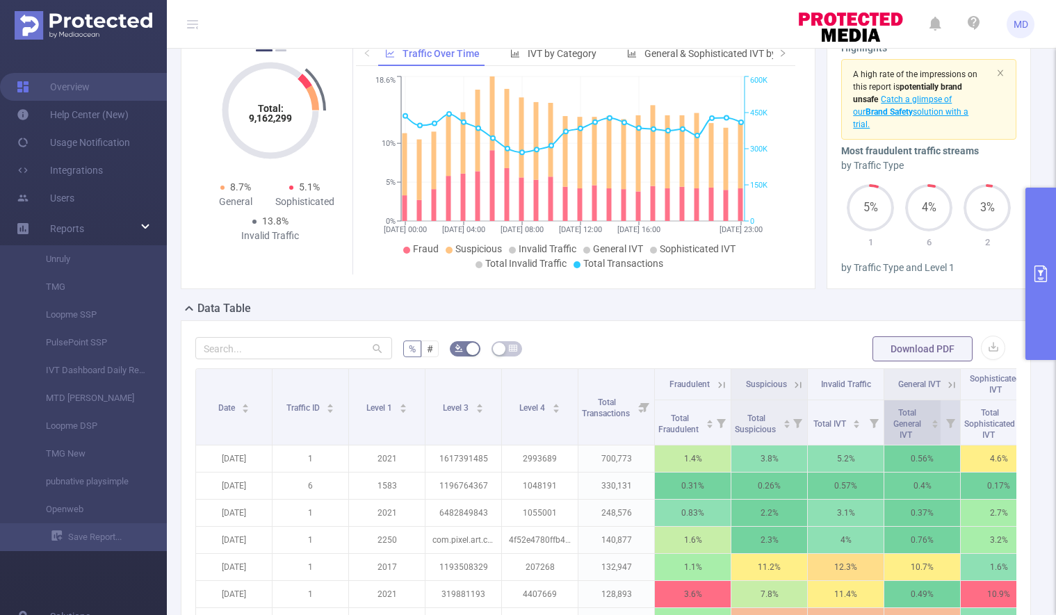
scroll to position [456, 0]
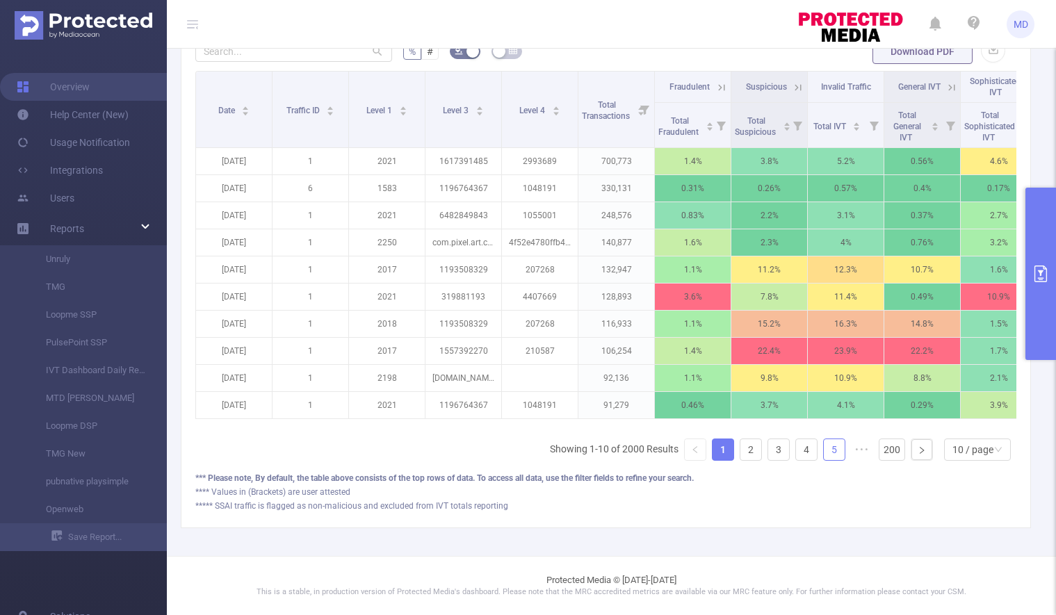
click at [826, 451] on link "5" at bounding box center [834, 449] width 21 height 21
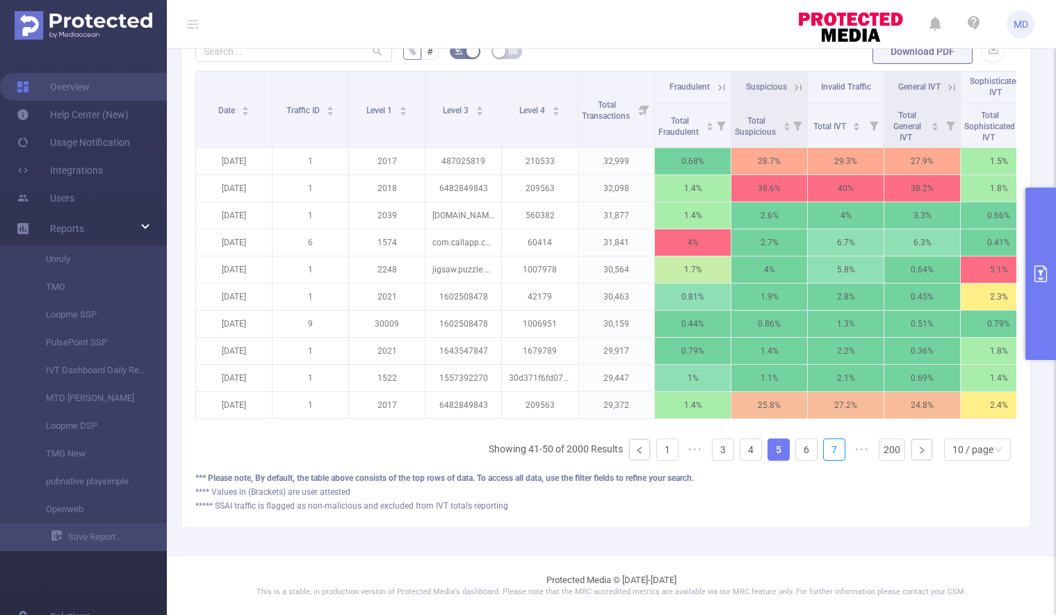
click at [826, 451] on link "7" at bounding box center [834, 449] width 21 height 21
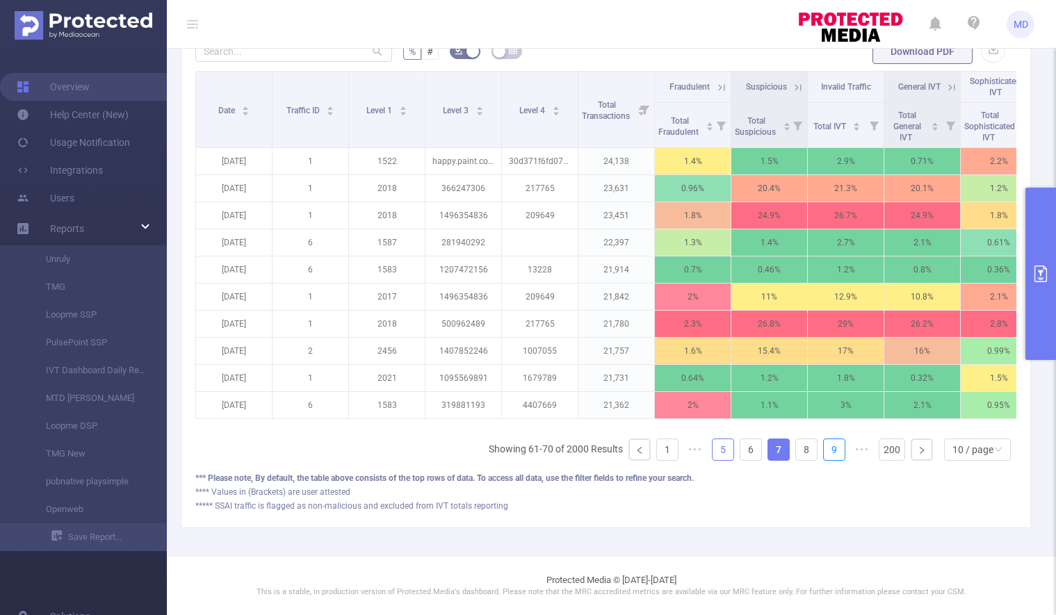
click at [826, 451] on link "9" at bounding box center [834, 449] width 21 height 21
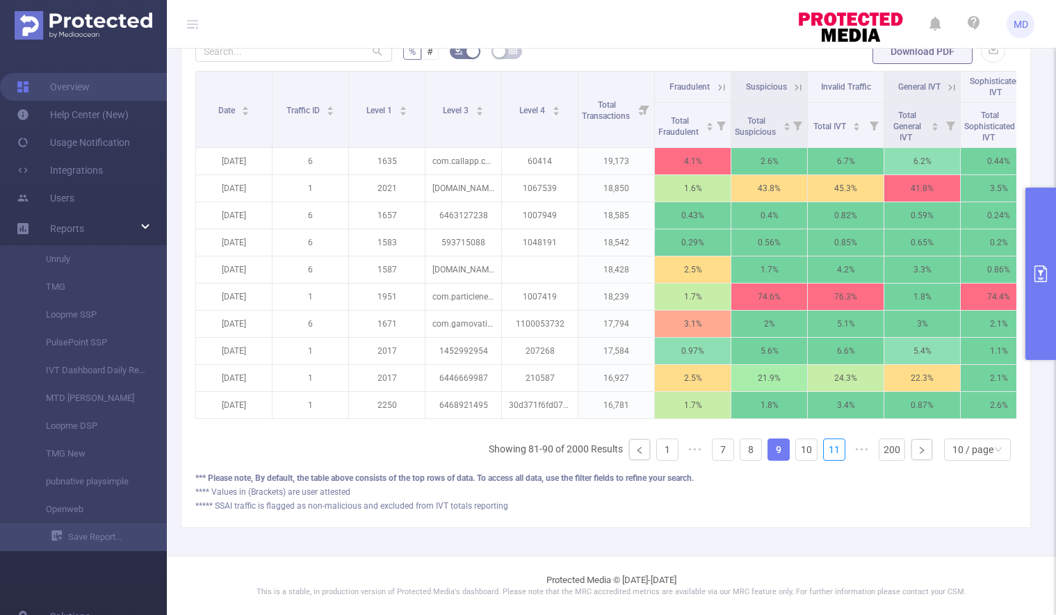
click at [826, 451] on link "11" at bounding box center [834, 449] width 21 height 21
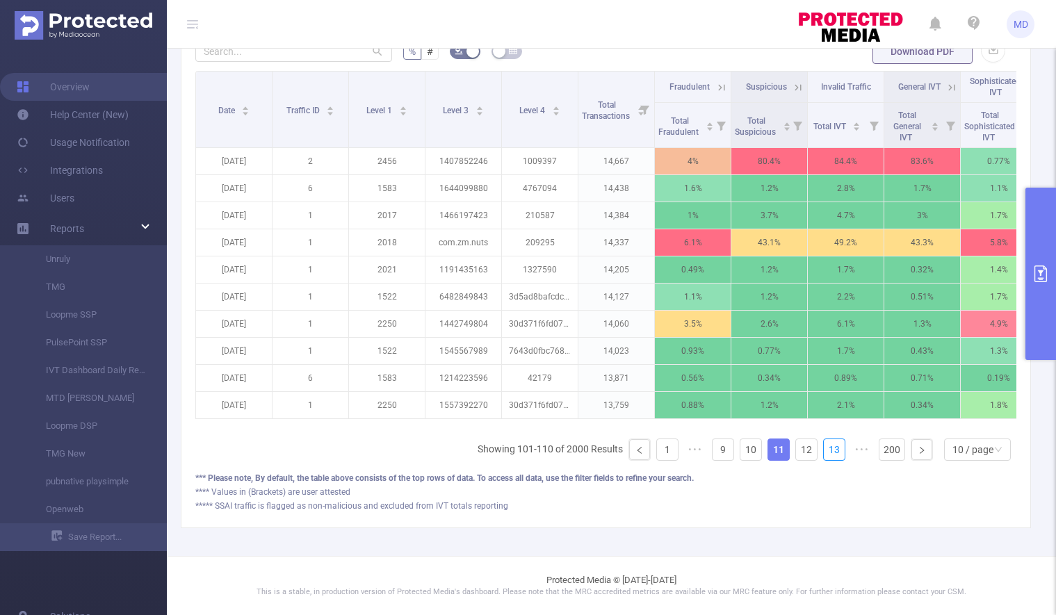
click at [826, 451] on link "13" at bounding box center [834, 449] width 21 height 21
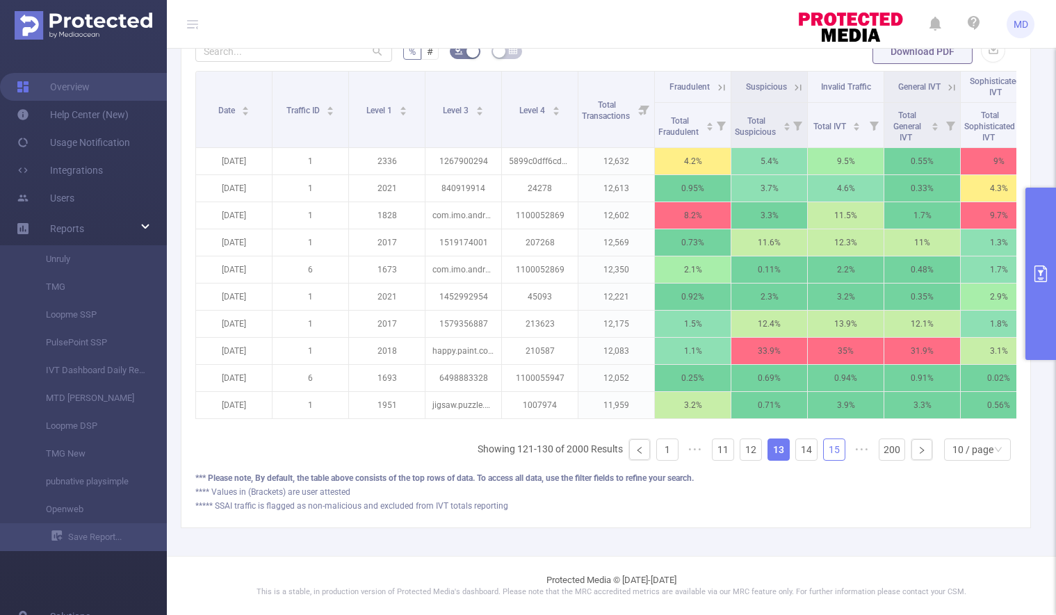
click at [824, 455] on link "15" at bounding box center [834, 449] width 21 height 21
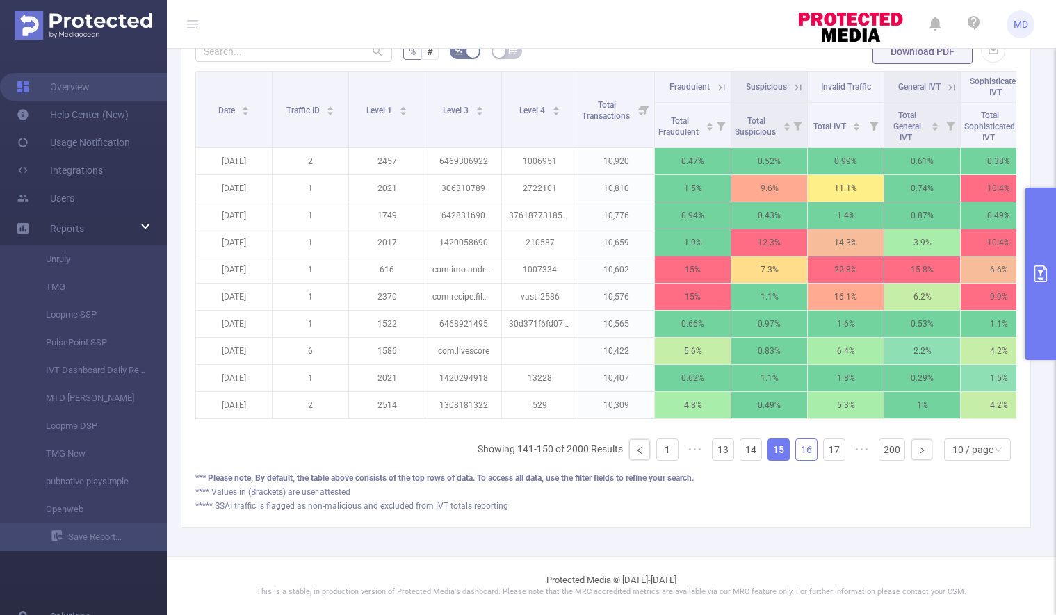
click at [797, 449] on link "16" at bounding box center [806, 449] width 21 height 21
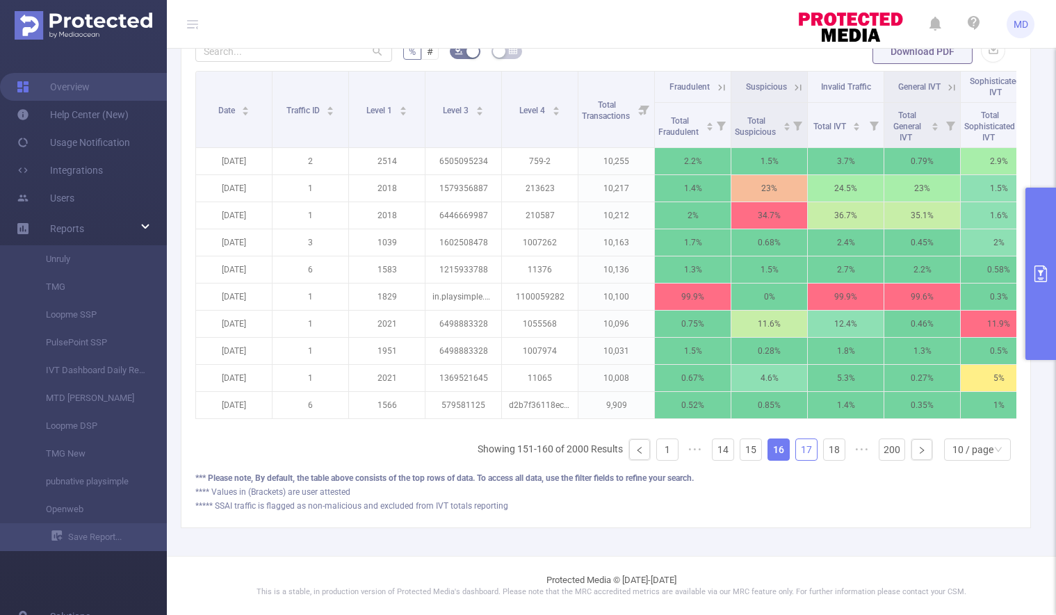
click at [797, 452] on link "17" at bounding box center [806, 449] width 21 height 21
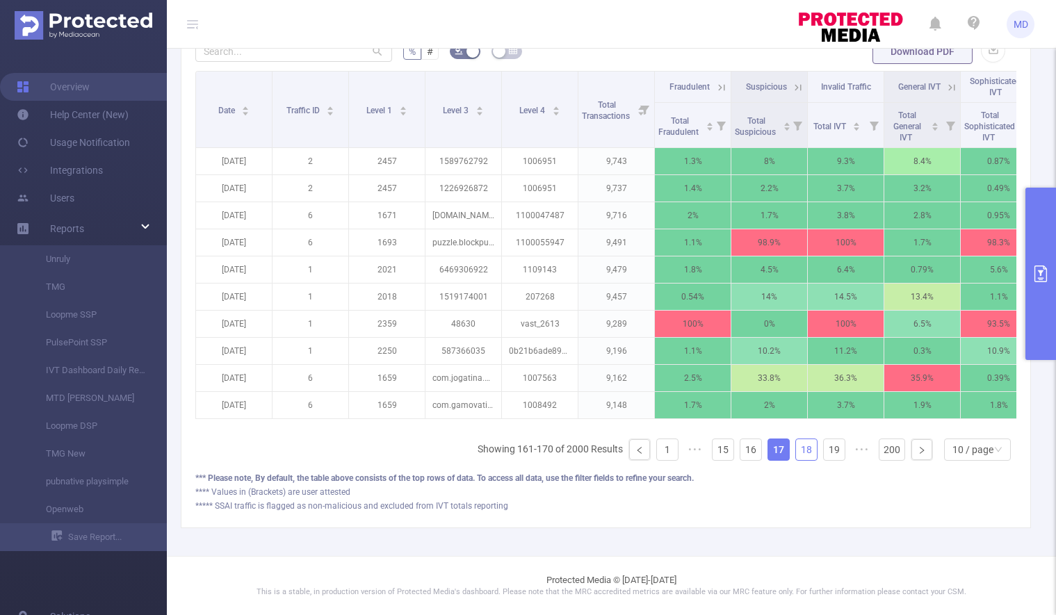
click at [796, 451] on link "18" at bounding box center [806, 449] width 21 height 21
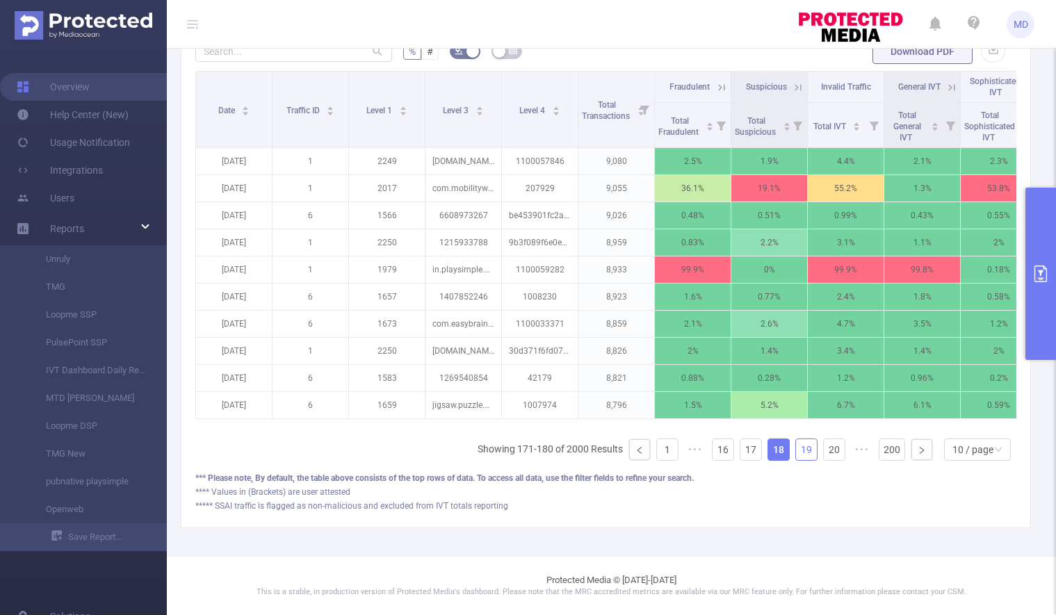
click at [799, 450] on link "19" at bounding box center [806, 449] width 21 height 21
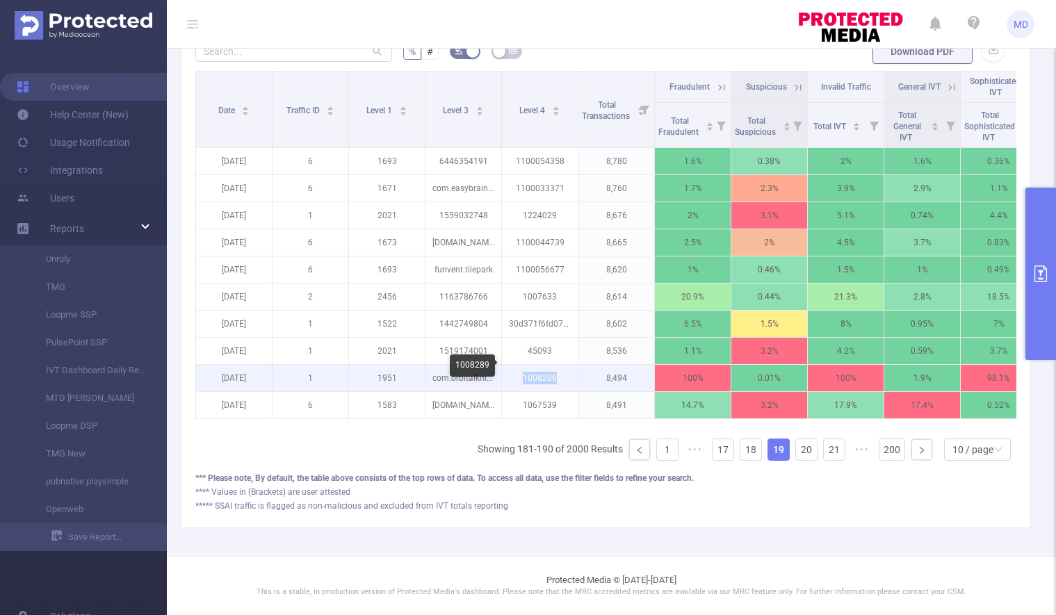
drag, startPoint x: 524, startPoint y: 369, endPoint x: 560, endPoint y: 372, distance: 36.3
click at [560, 372] on p "1008289" at bounding box center [540, 378] width 76 height 26
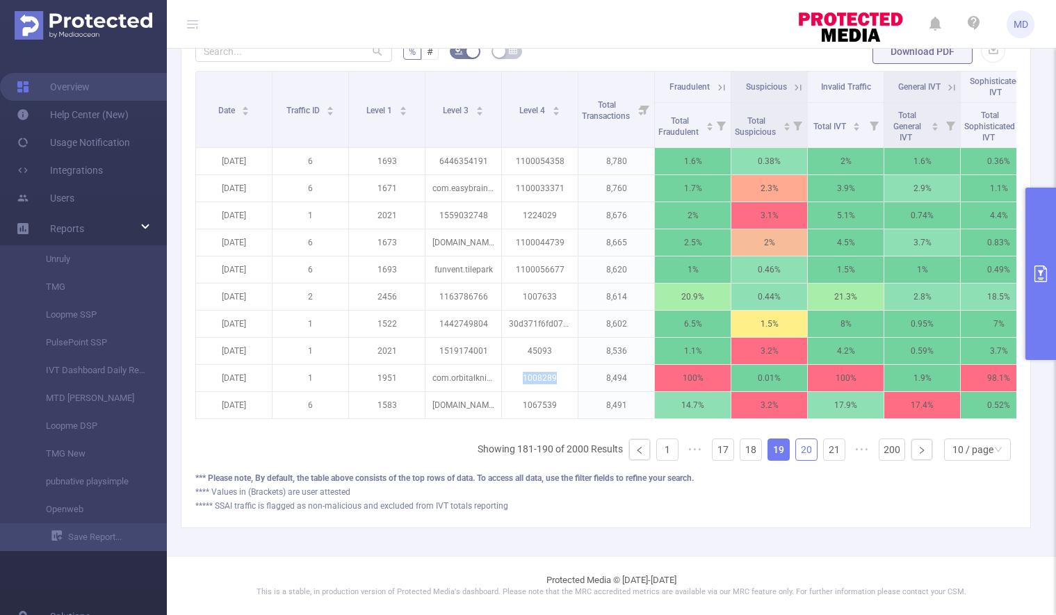
click at [797, 450] on link "20" at bounding box center [806, 449] width 21 height 21
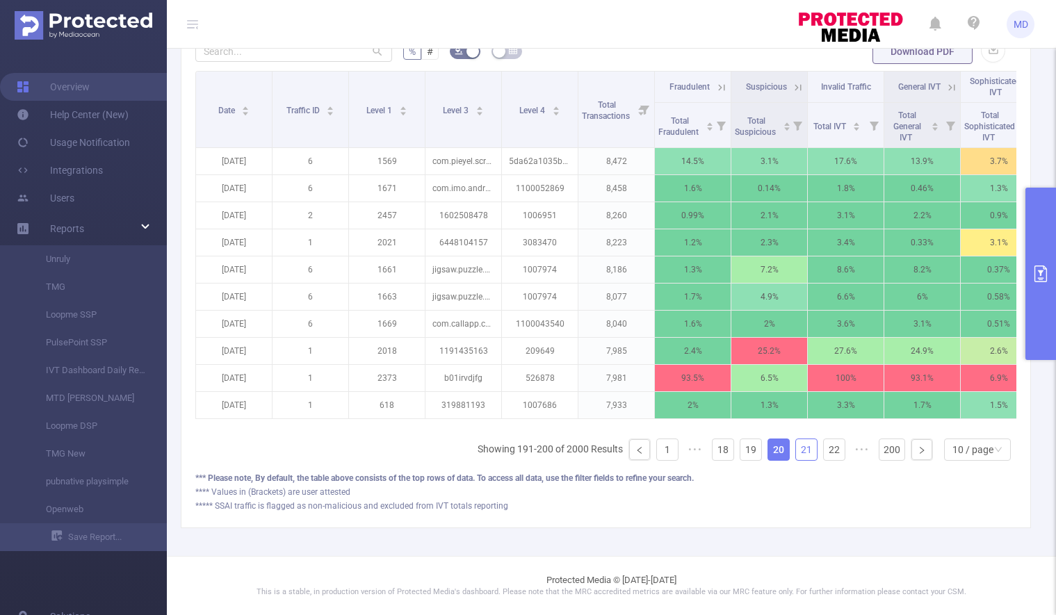
click at [797, 451] on link "21" at bounding box center [806, 449] width 21 height 21
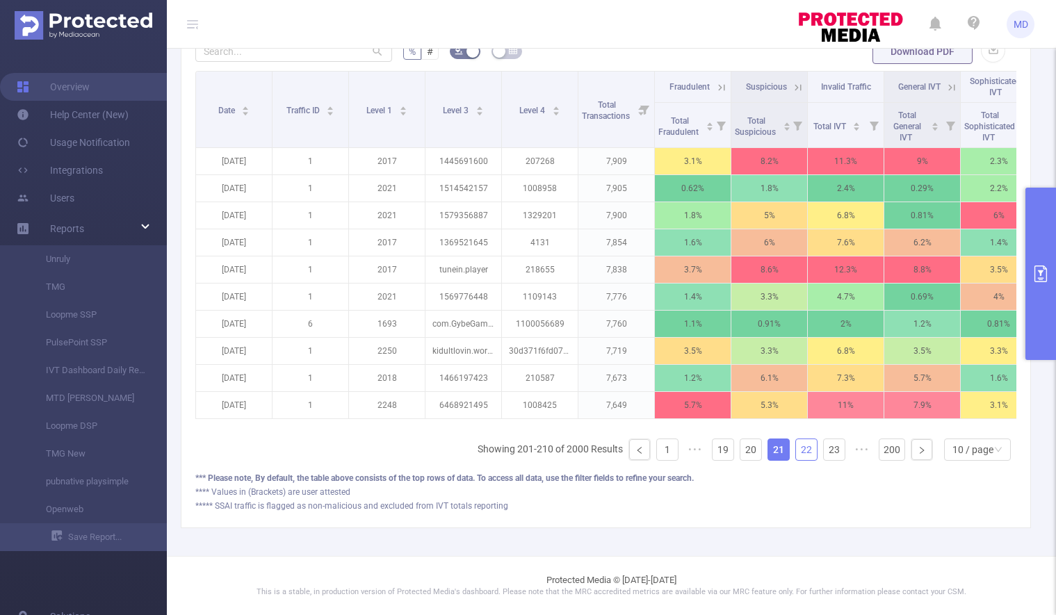
click at [800, 454] on link "22" at bounding box center [806, 449] width 21 height 21
